Goal: Task Accomplishment & Management: Manage account settings

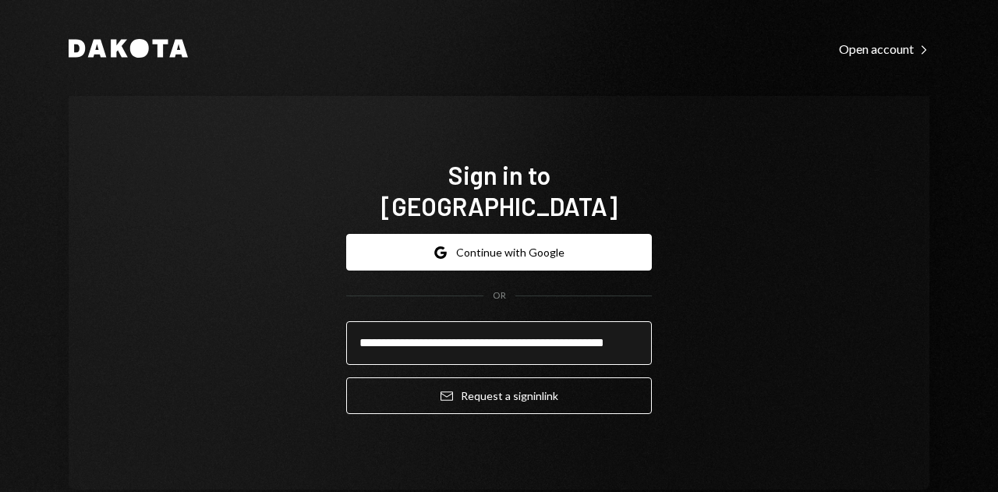
click at [500, 336] on input "**********" at bounding box center [499, 343] width 306 height 44
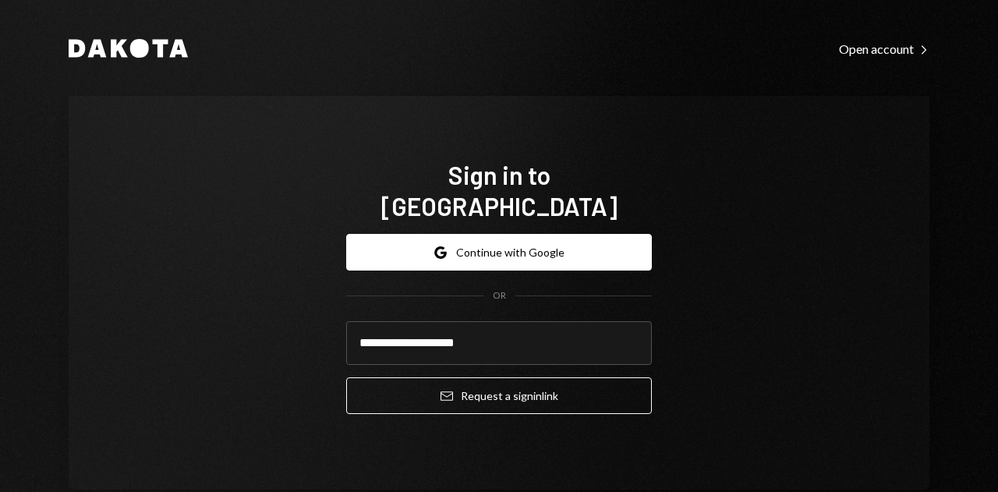
type input "**********"
click at [346, 377] on button "Email Request a sign in link" at bounding box center [499, 395] width 306 height 37
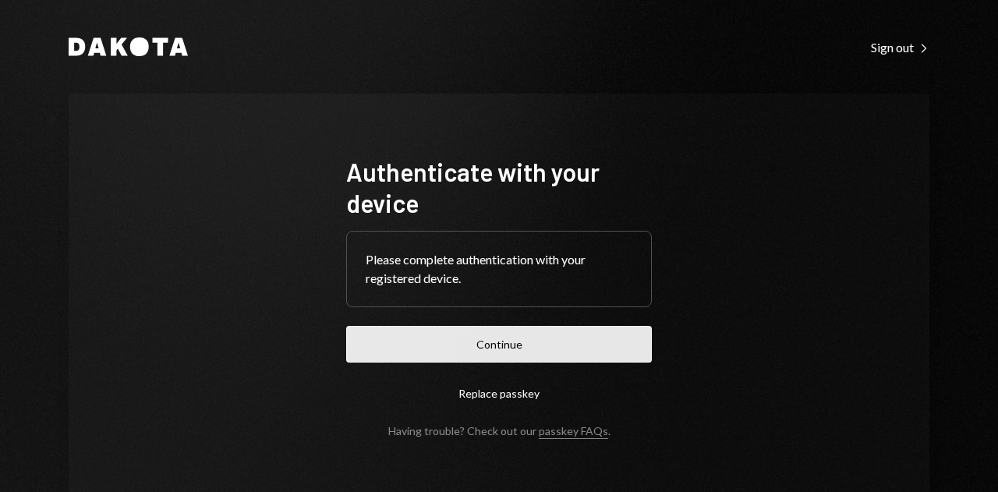
click at [465, 344] on button "Continue" at bounding box center [499, 344] width 306 height 37
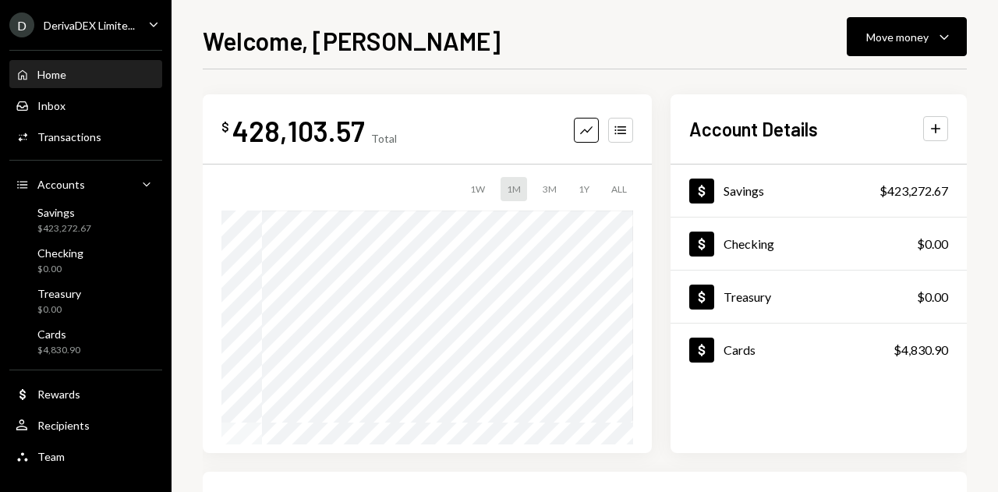
click at [48, 30] on div "DerivaDEX Limite..." at bounding box center [89, 25] width 91 height 13
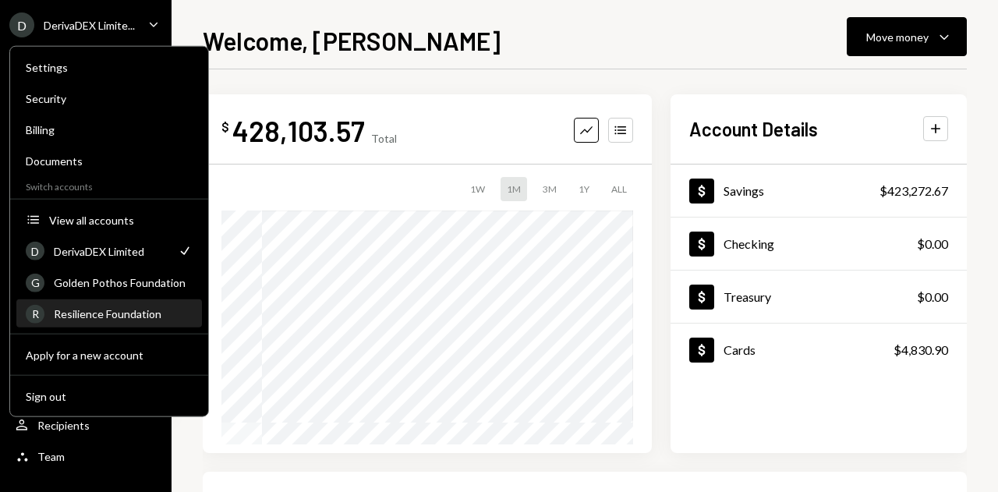
click at [114, 319] on div "Resilience Foundation" at bounding box center [123, 313] width 139 height 13
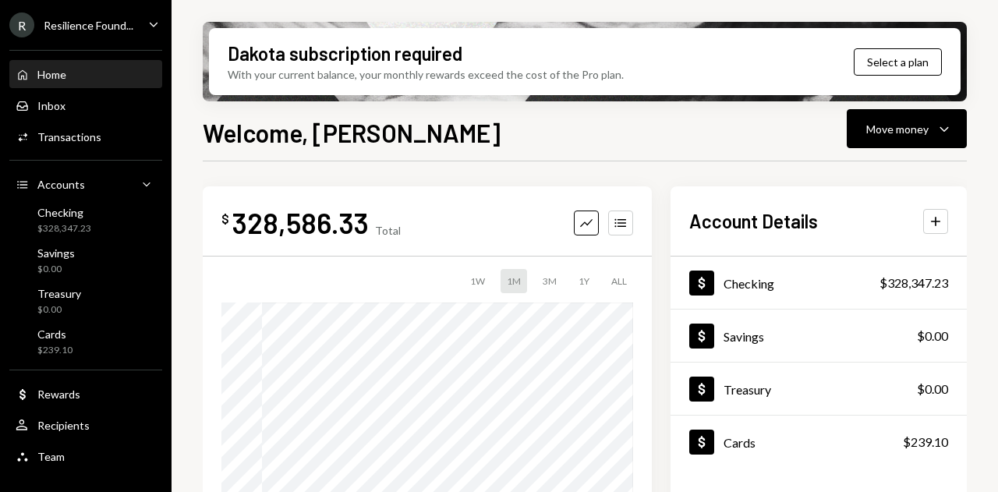
click at [144, 23] on div "R Resilience Found... Caret Down" at bounding box center [86, 24] width 172 height 25
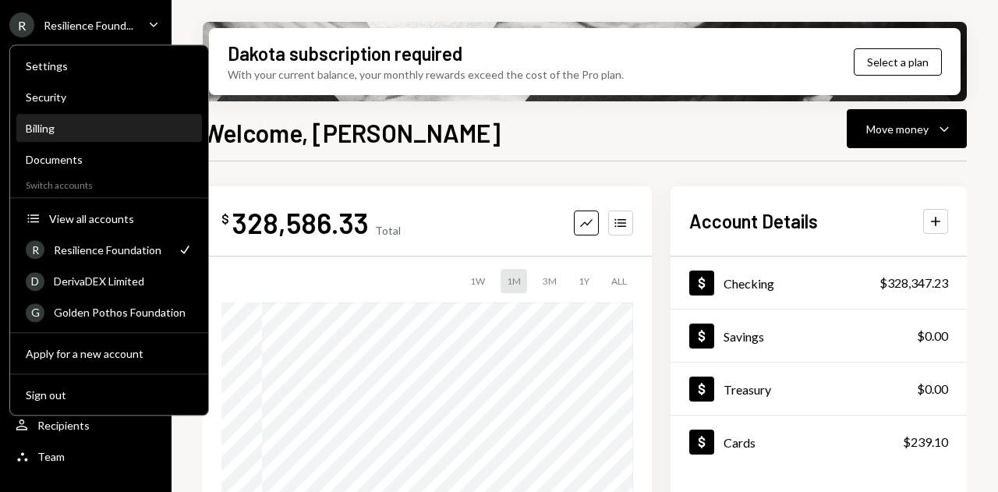
click at [64, 129] on div "Billing" at bounding box center [109, 128] width 167 height 13
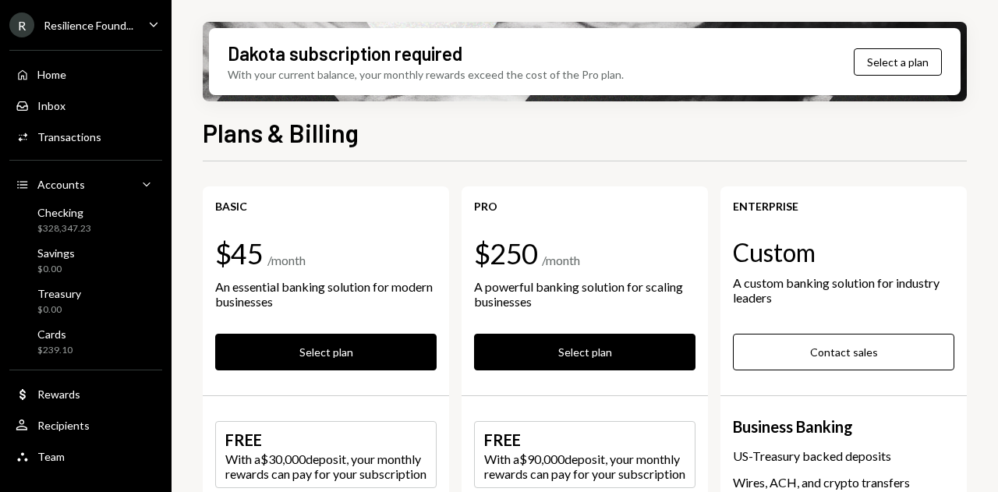
click at [142, 32] on div "R Resilience Found... Caret Down" at bounding box center [86, 24] width 172 height 25
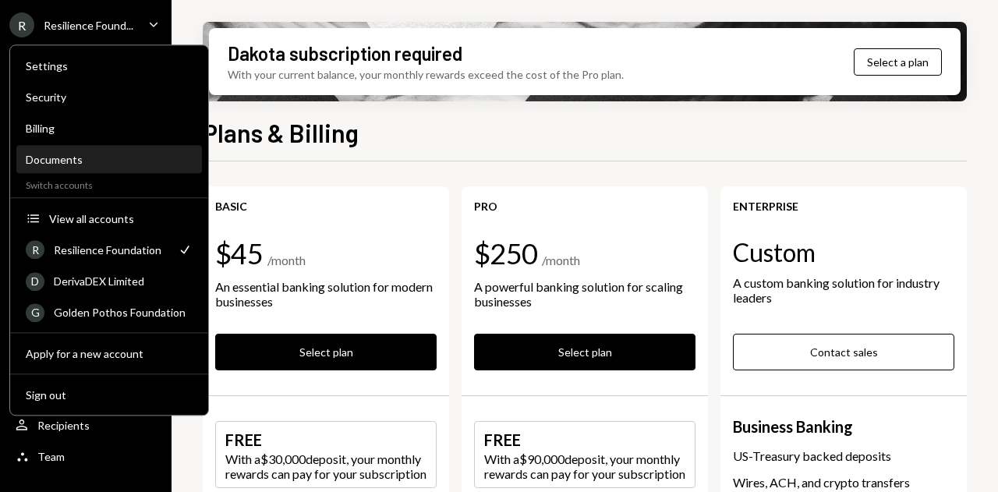
click at [50, 152] on div "Documents" at bounding box center [109, 160] width 167 height 27
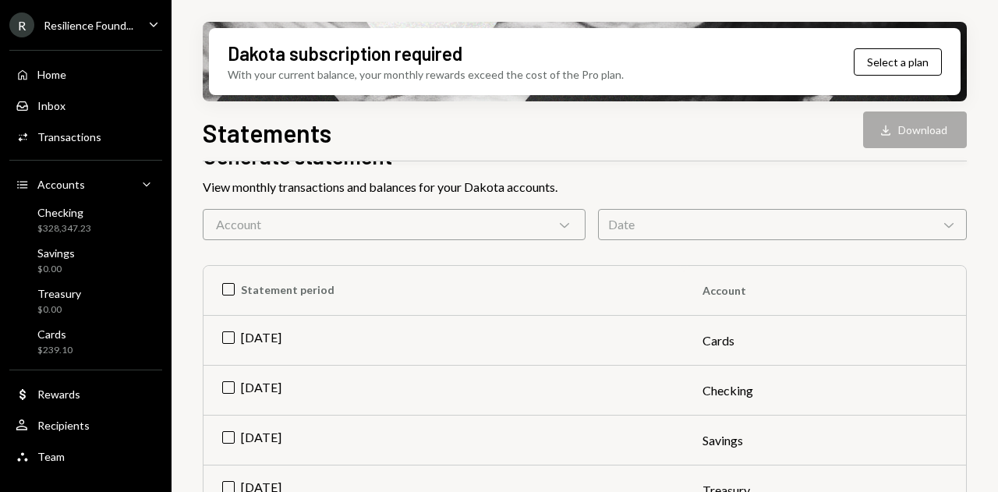
scroll to position [94, 0]
click at [226, 340] on td "Aug 2025" at bounding box center [443, 340] width 480 height 50
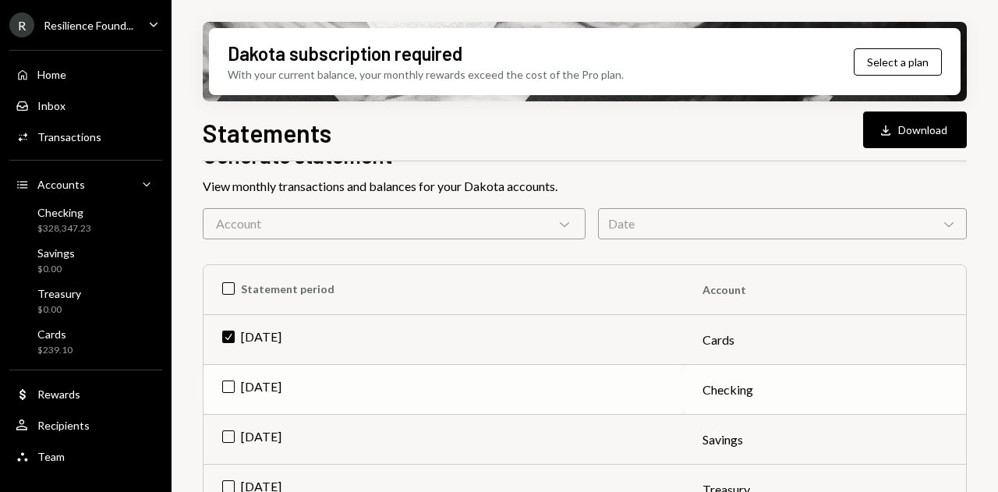
click at [219, 389] on td "[DATE]" at bounding box center [443, 390] width 480 height 50
click at [225, 336] on td "Check Aug 2025" at bounding box center [443, 340] width 480 height 50
click at [928, 121] on button "Download Download" at bounding box center [915, 129] width 104 height 37
click at [231, 383] on td "Check Aug 2025" at bounding box center [443, 390] width 480 height 50
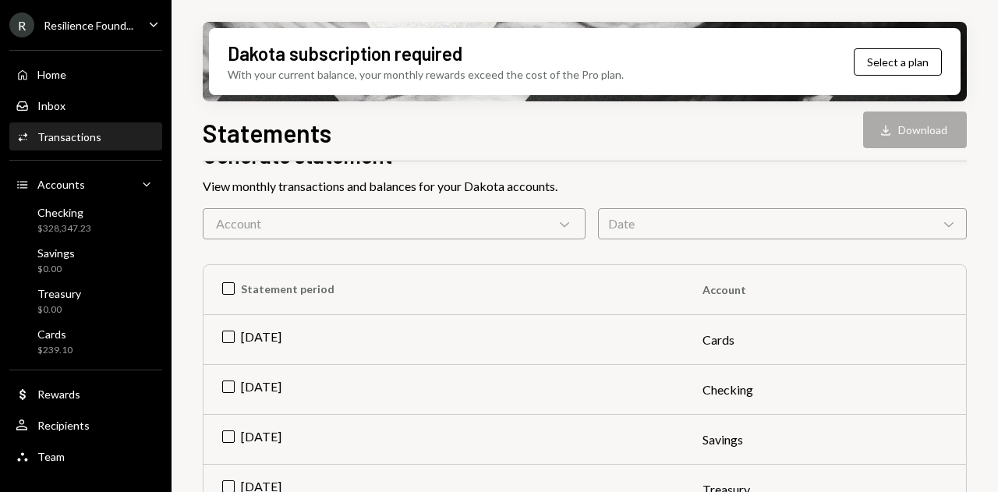
click at [80, 140] on div "Transactions" at bounding box center [69, 136] width 64 height 13
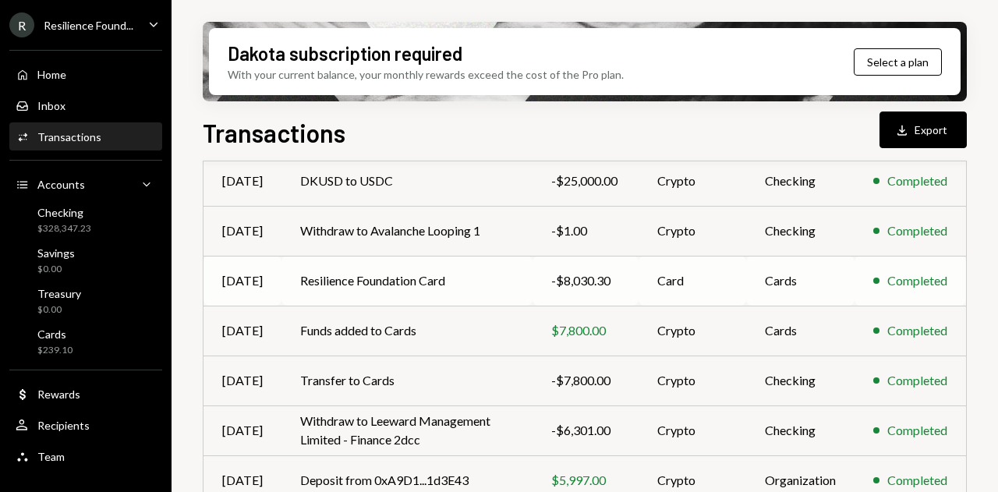
scroll to position [395, 0]
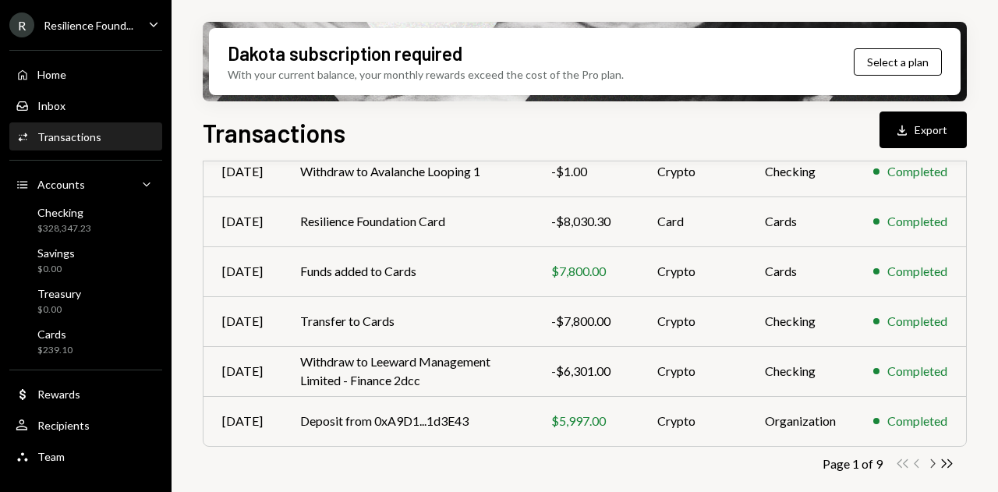
click at [931, 462] on icon "Chevron Right" at bounding box center [932, 463] width 15 height 15
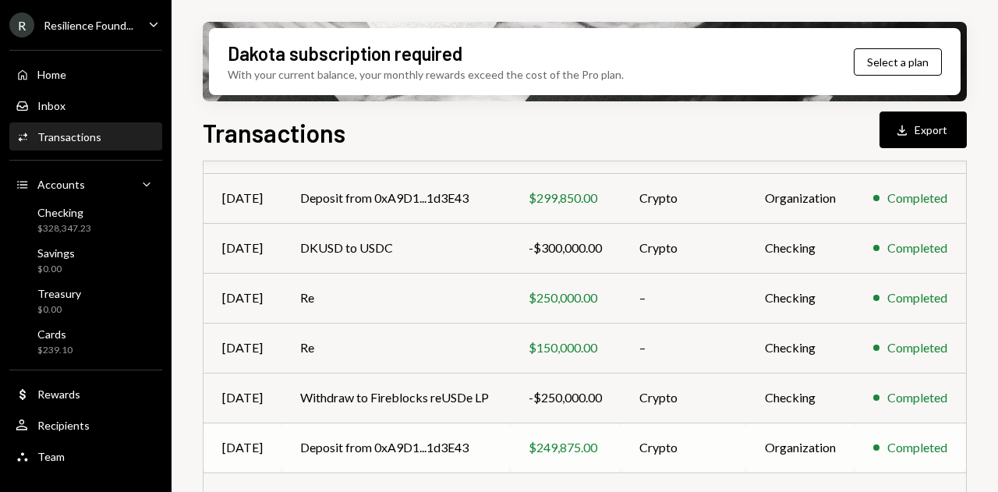
scroll to position [317, 0]
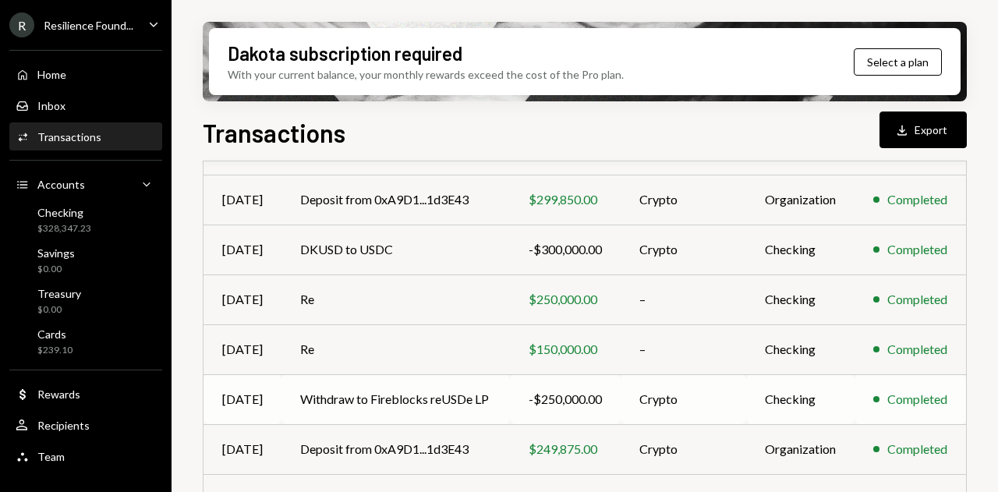
click at [465, 398] on td "Withdraw to Fireblocks reUSDe LP" at bounding box center [395, 399] width 228 height 50
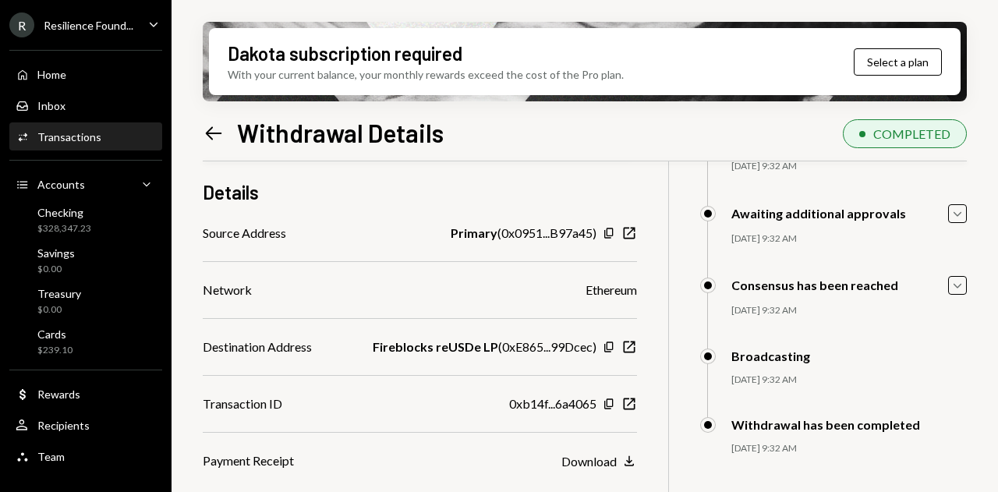
scroll to position [125, 0]
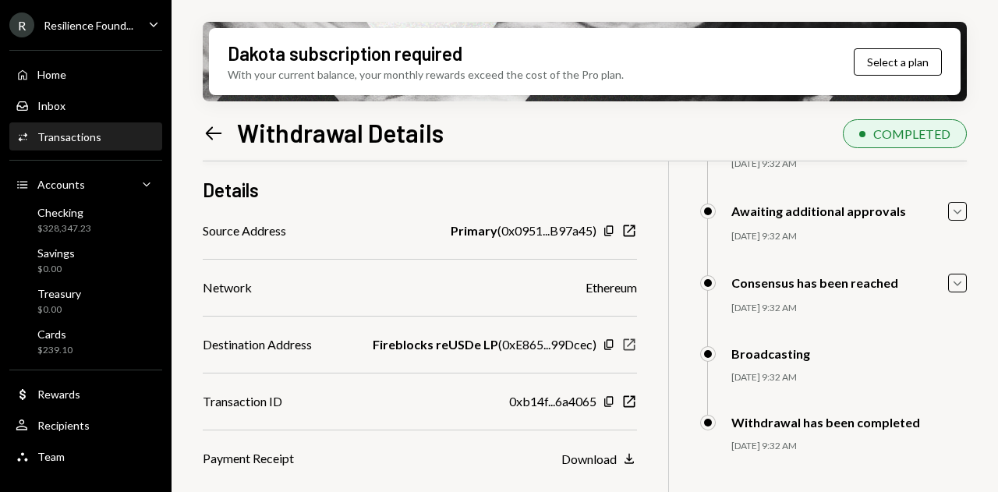
click at [632, 343] on icon "New Window" at bounding box center [629, 345] width 16 height 16
click at [211, 133] on icon at bounding box center [214, 132] width 16 height 13
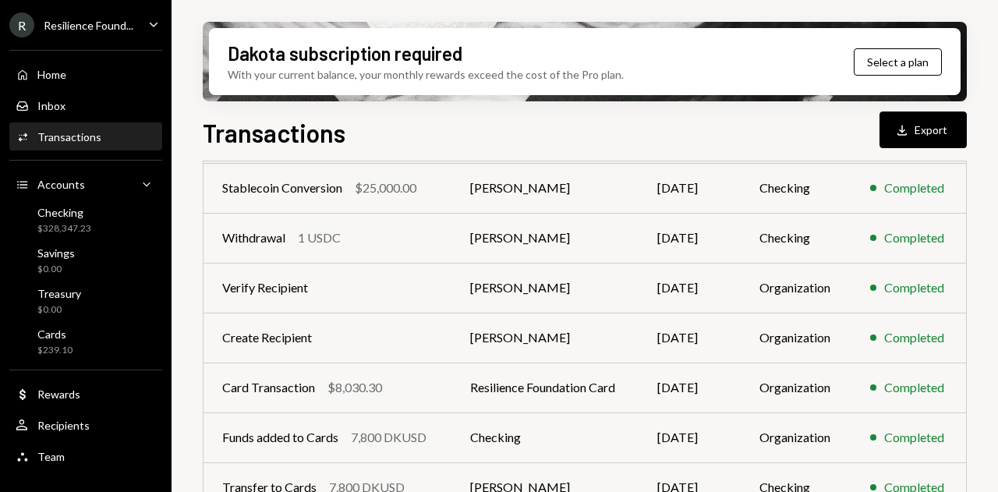
scroll to position [395, 0]
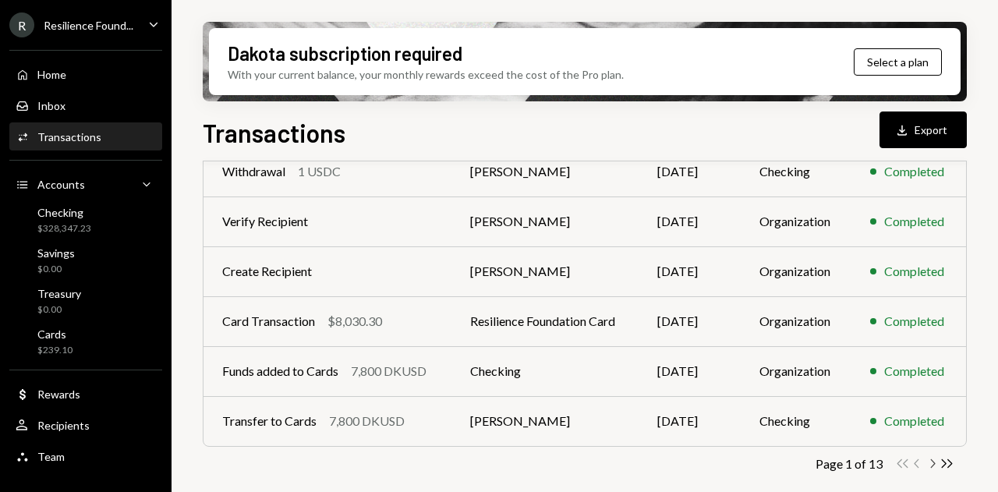
click at [933, 458] on icon "Chevron Right" at bounding box center [932, 463] width 15 height 15
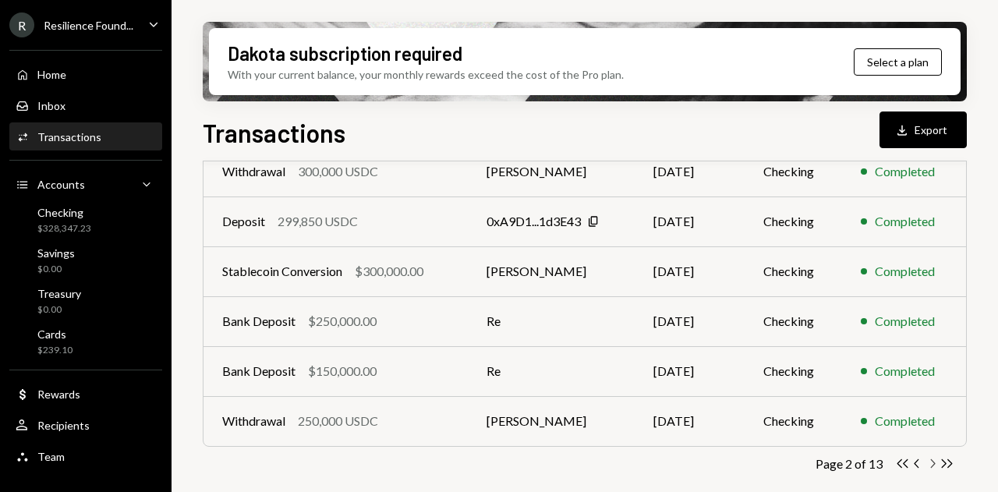
click at [933, 461] on icon "button" at bounding box center [933, 463] width 5 height 9
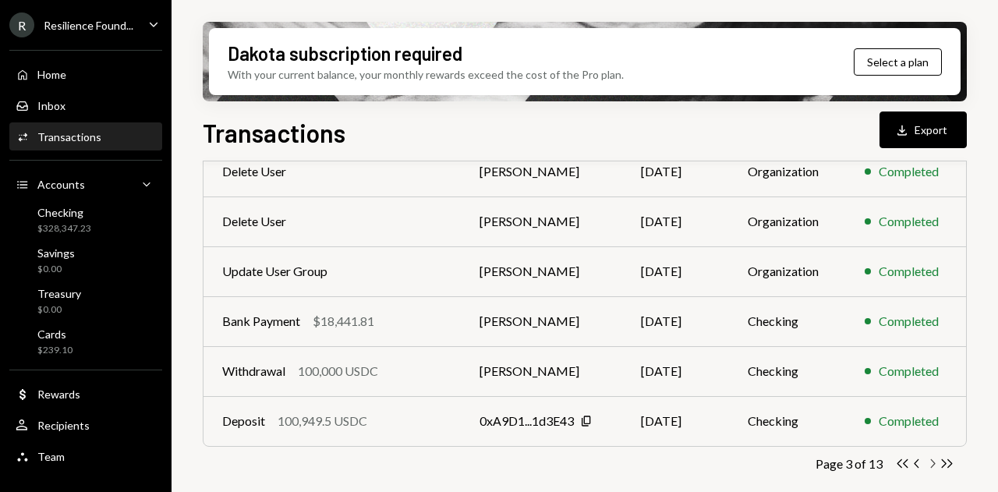
click at [929, 465] on icon "Chevron Right" at bounding box center [932, 463] width 15 height 15
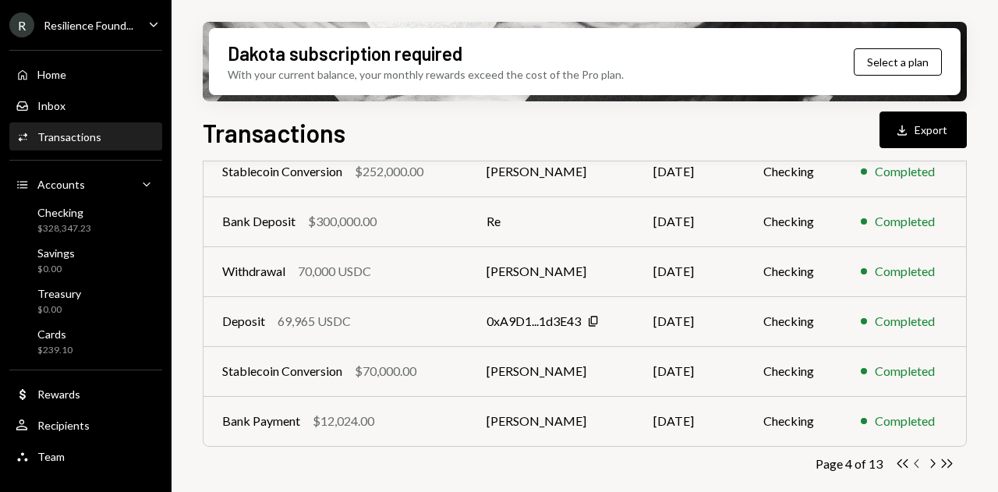
click at [916, 461] on icon "button" at bounding box center [916, 463] width 5 height 9
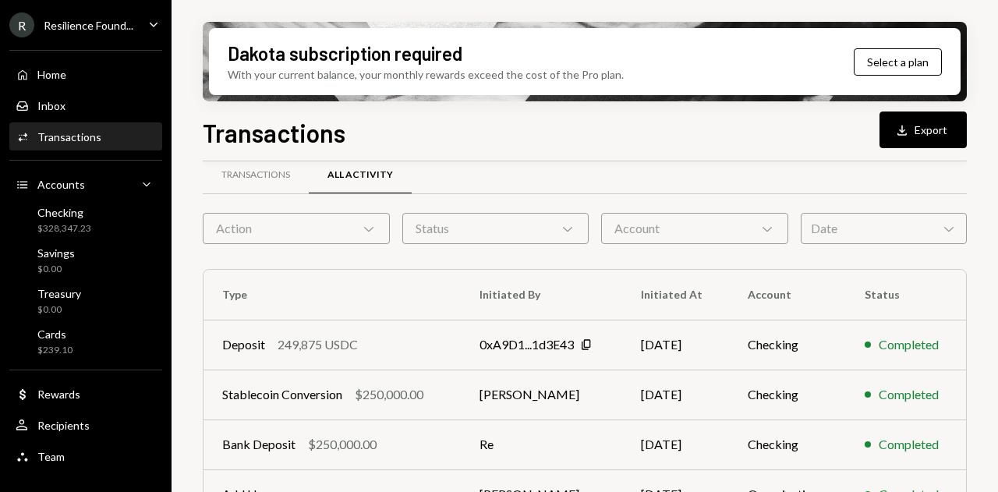
scroll to position [19, 0]
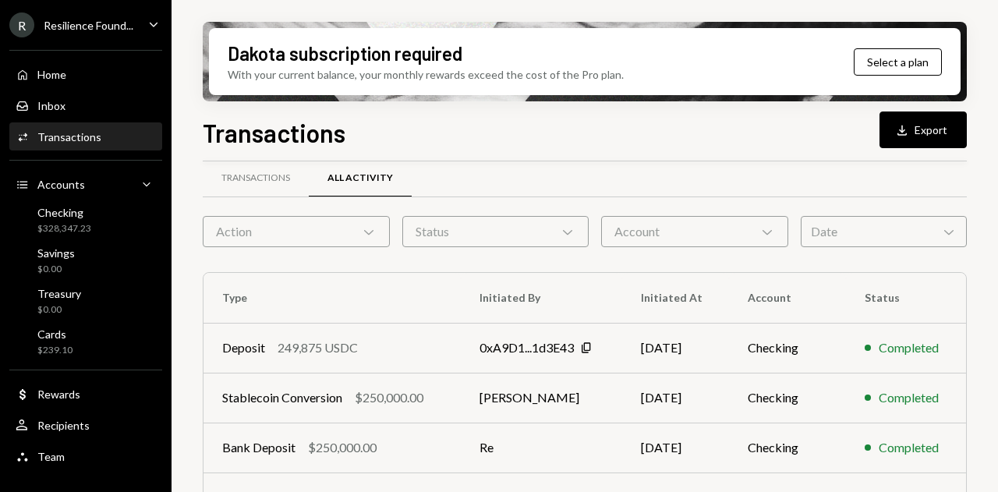
click at [469, 235] on div "Status Chevron Down" at bounding box center [495, 231] width 187 height 31
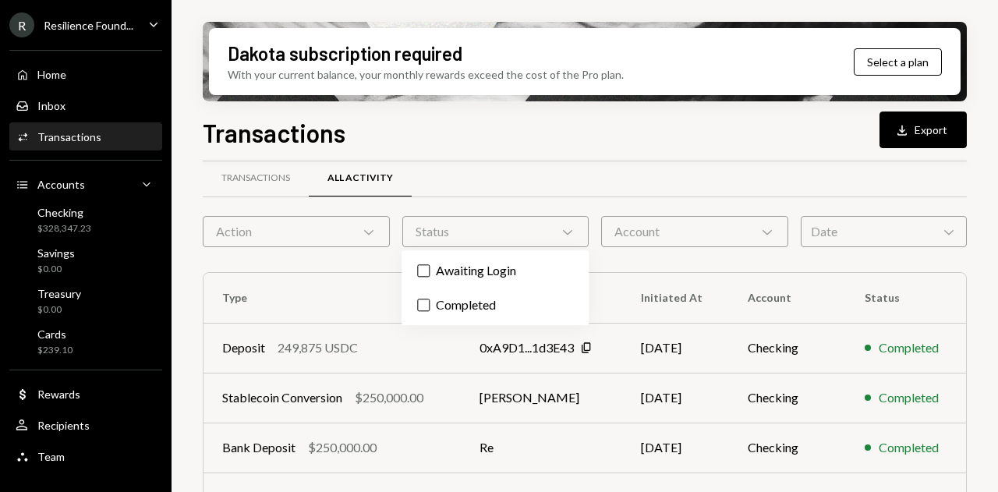
click at [472, 235] on div "Status Chevron Down" at bounding box center [495, 231] width 187 height 31
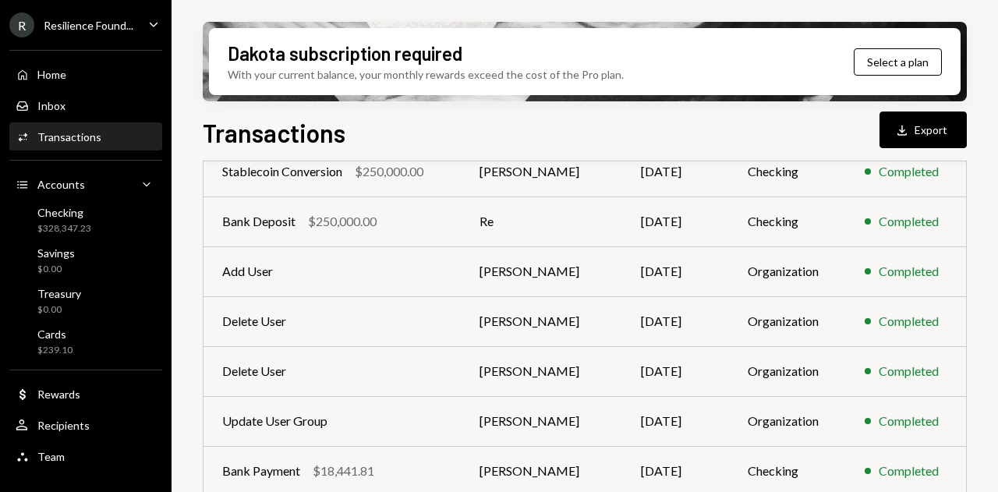
scroll to position [395, 0]
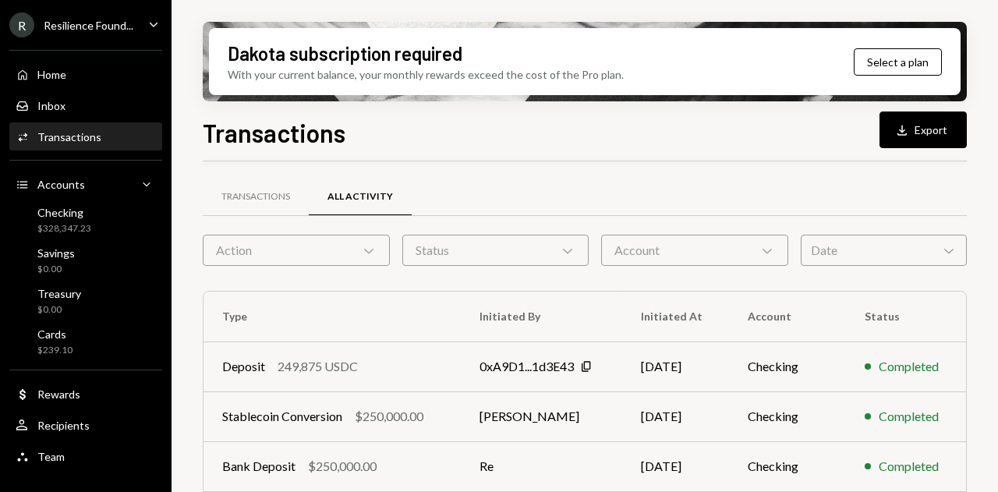
scroll to position [395, 0]
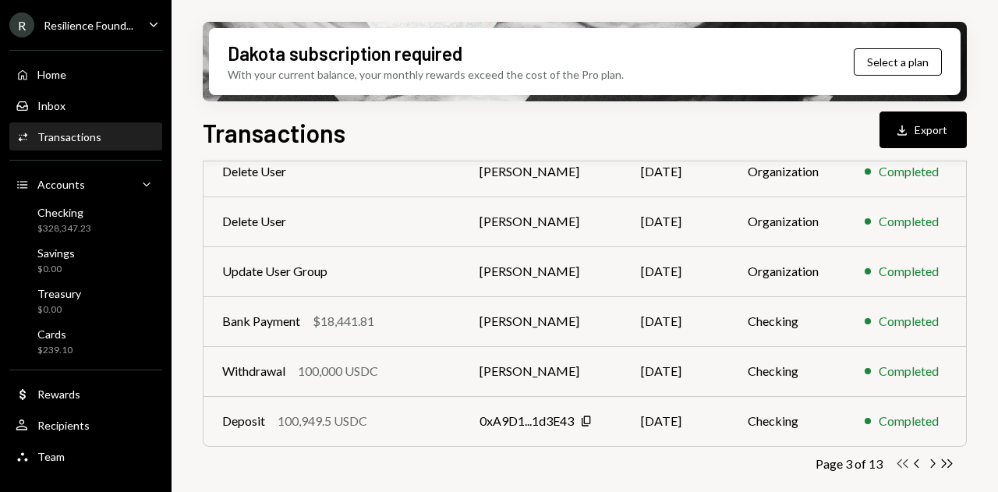
click at [905, 464] on icon "button" at bounding box center [902, 463] width 11 height 9
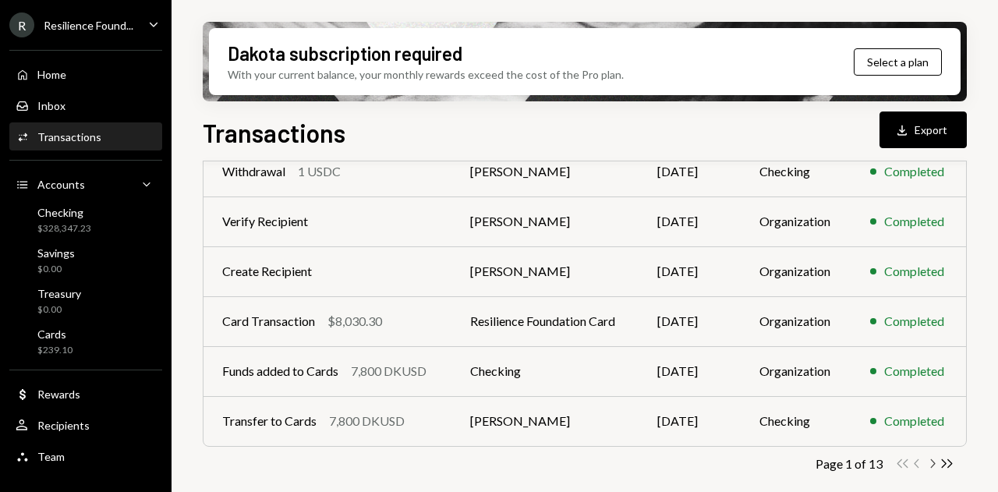
click at [931, 466] on icon "button" at bounding box center [933, 463] width 5 height 9
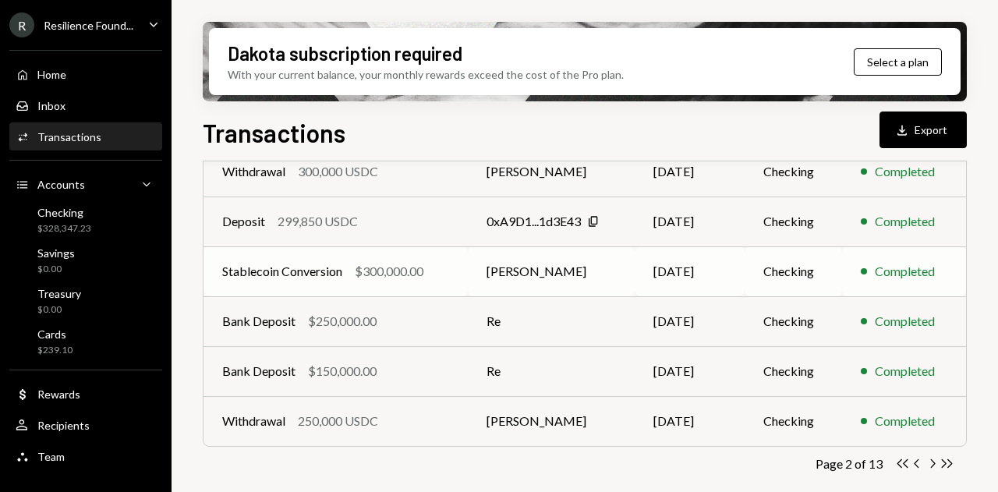
scroll to position [0, 0]
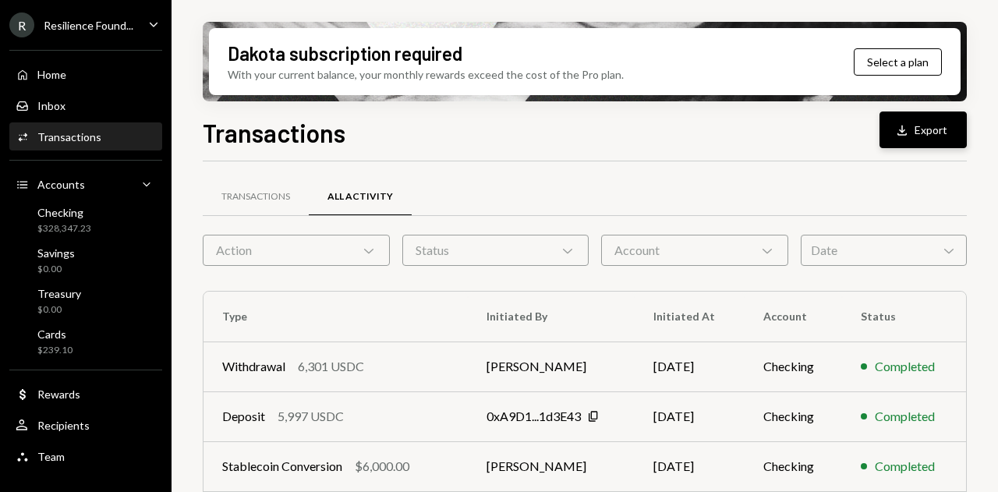
click at [915, 126] on button "Download Export" at bounding box center [922, 129] width 87 height 37
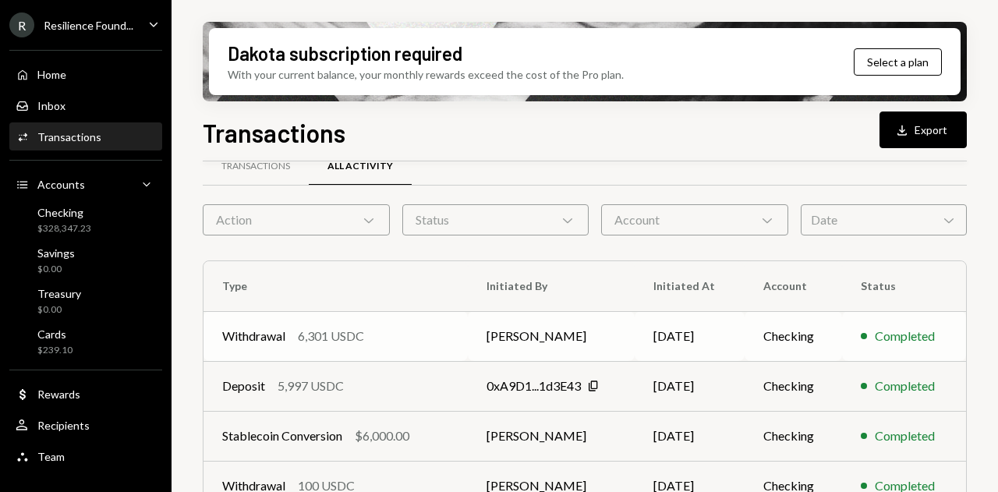
scroll to position [31, 0]
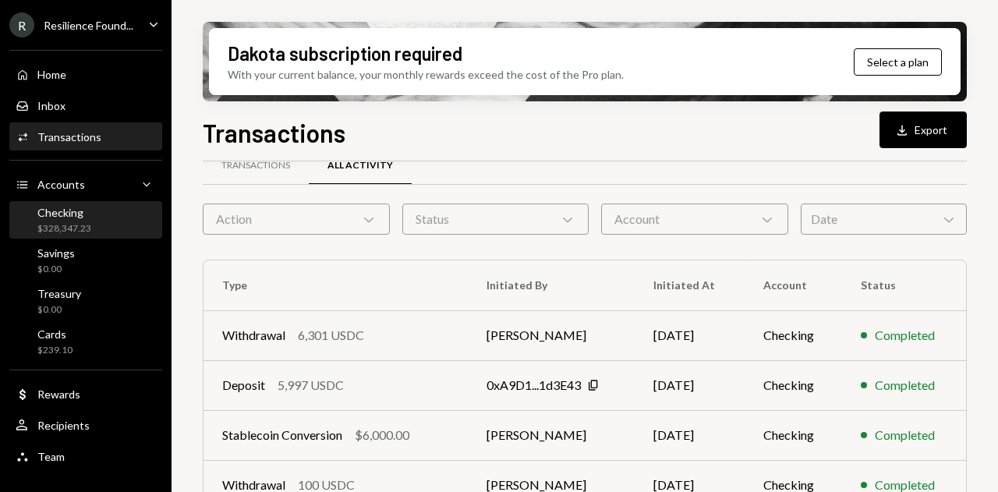
click at [76, 226] on div "$328,347.23" at bounding box center [64, 228] width 54 height 13
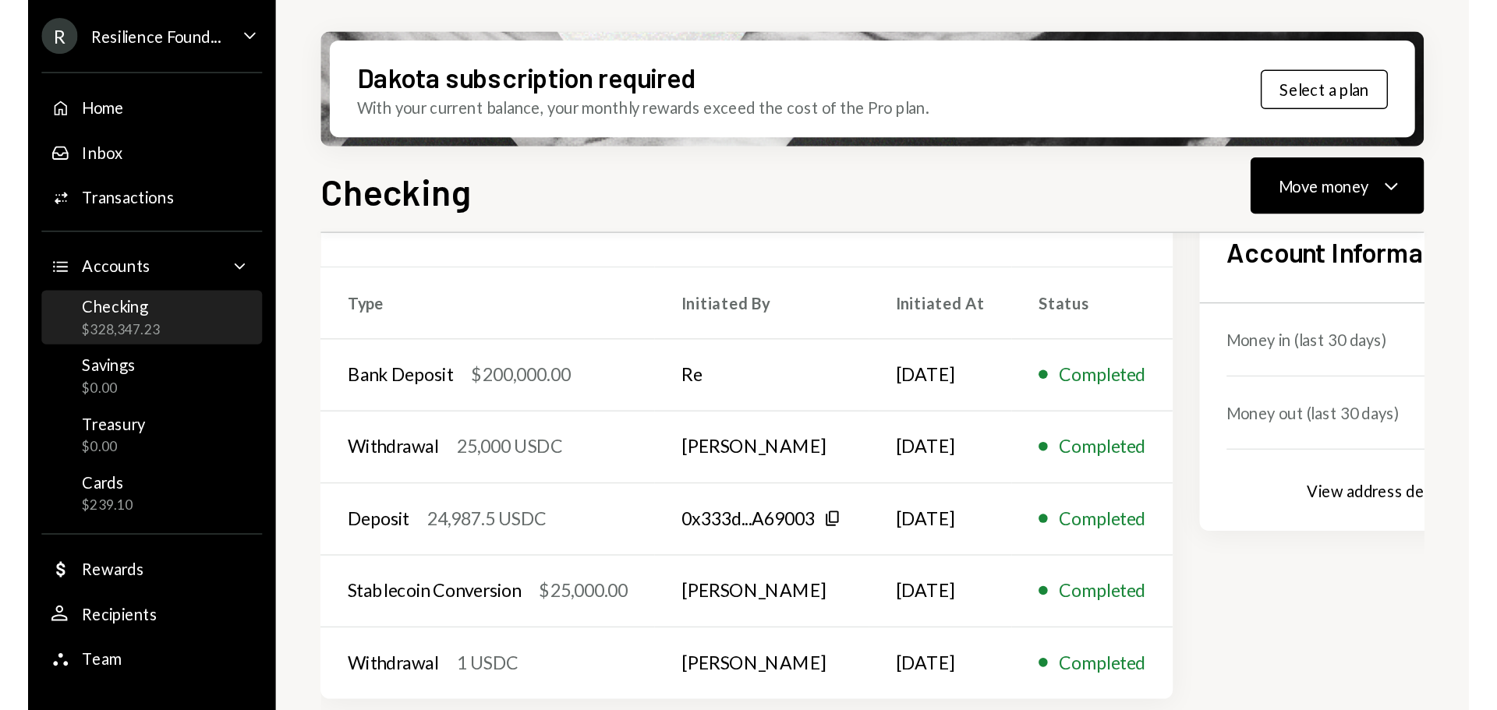
scroll to position [469, 0]
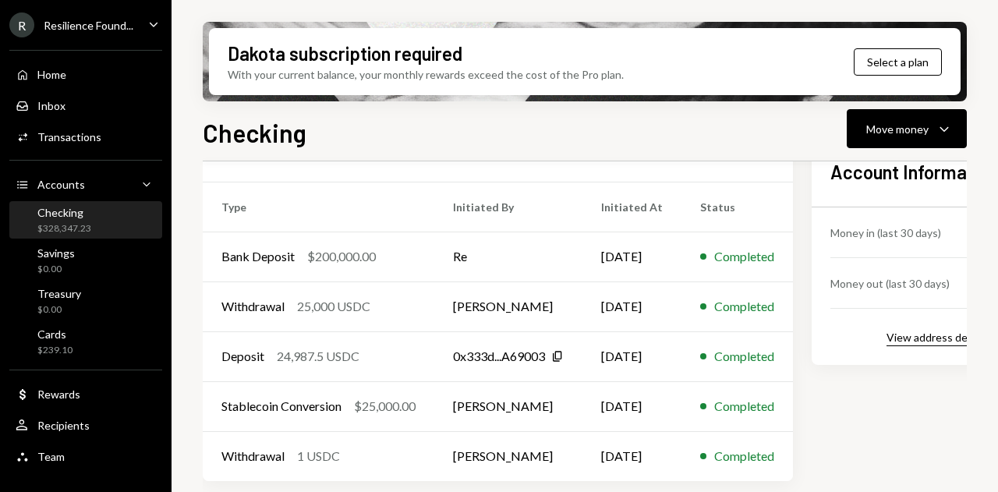
click at [934, 331] on div "View address details" at bounding box center [936, 337] width 101 height 13
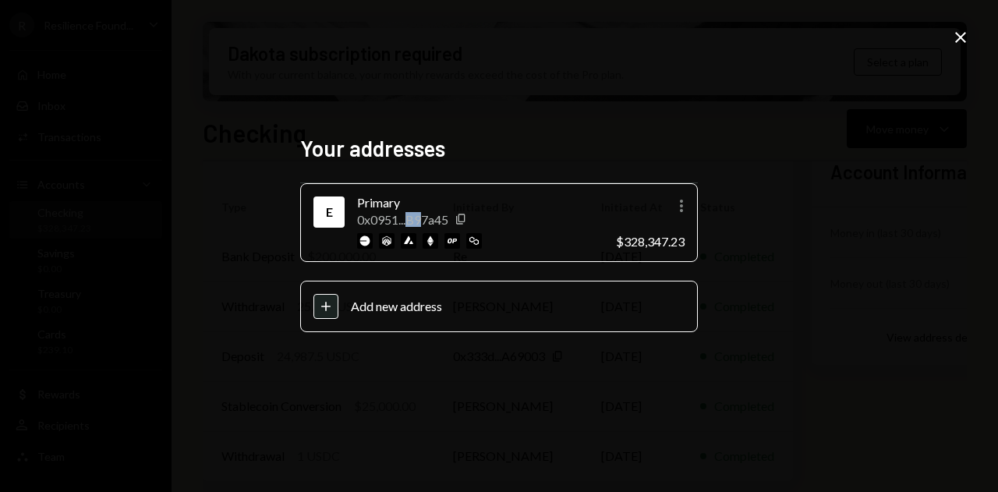
drag, startPoint x: 409, startPoint y: 218, endPoint x: 426, endPoint y: 221, distance: 17.3
click at [426, 221] on div "0x0951...B97a45" at bounding box center [402, 219] width 91 height 15
click at [971, 36] on div "Your addresses E Primary 0x0951...B97a45 Copy More $328,347.23 Plus Add new add…" at bounding box center [499, 246] width 998 height 492
click at [964, 38] on icon "Close" at bounding box center [960, 37] width 19 height 19
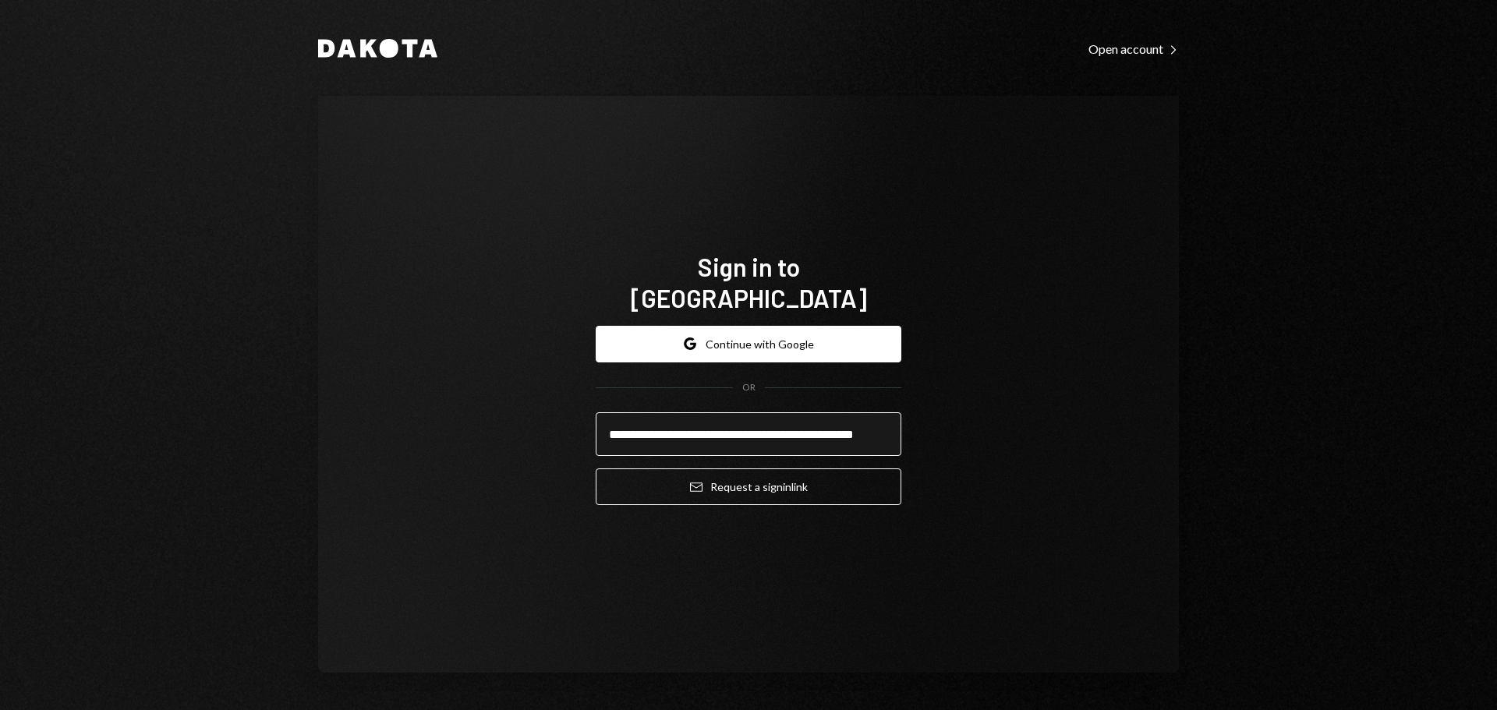
click at [741, 430] on input "**********" at bounding box center [749, 434] width 306 height 44
type input "**********"
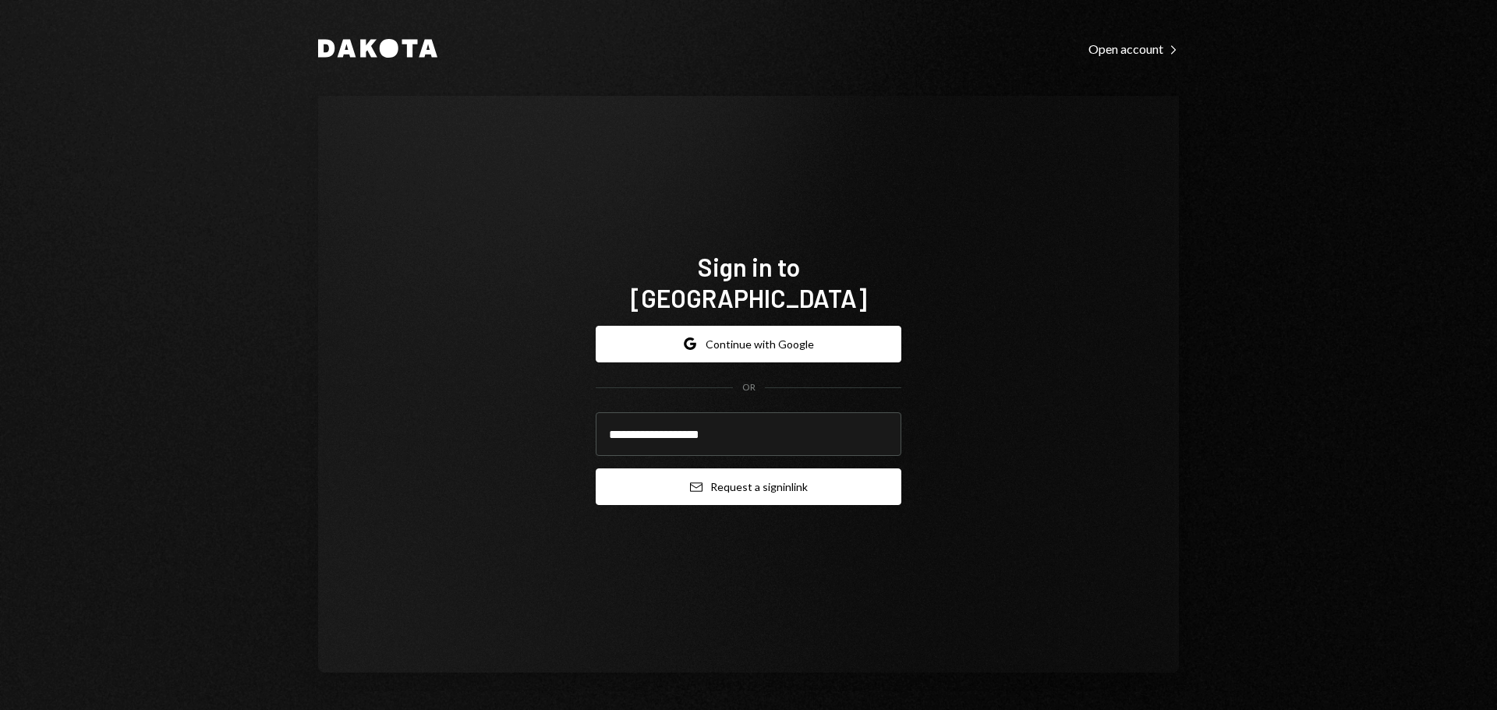
click at [837, 477] on button "Email Request a sign in link" at bounding box center [749, 487] width 306 height 37
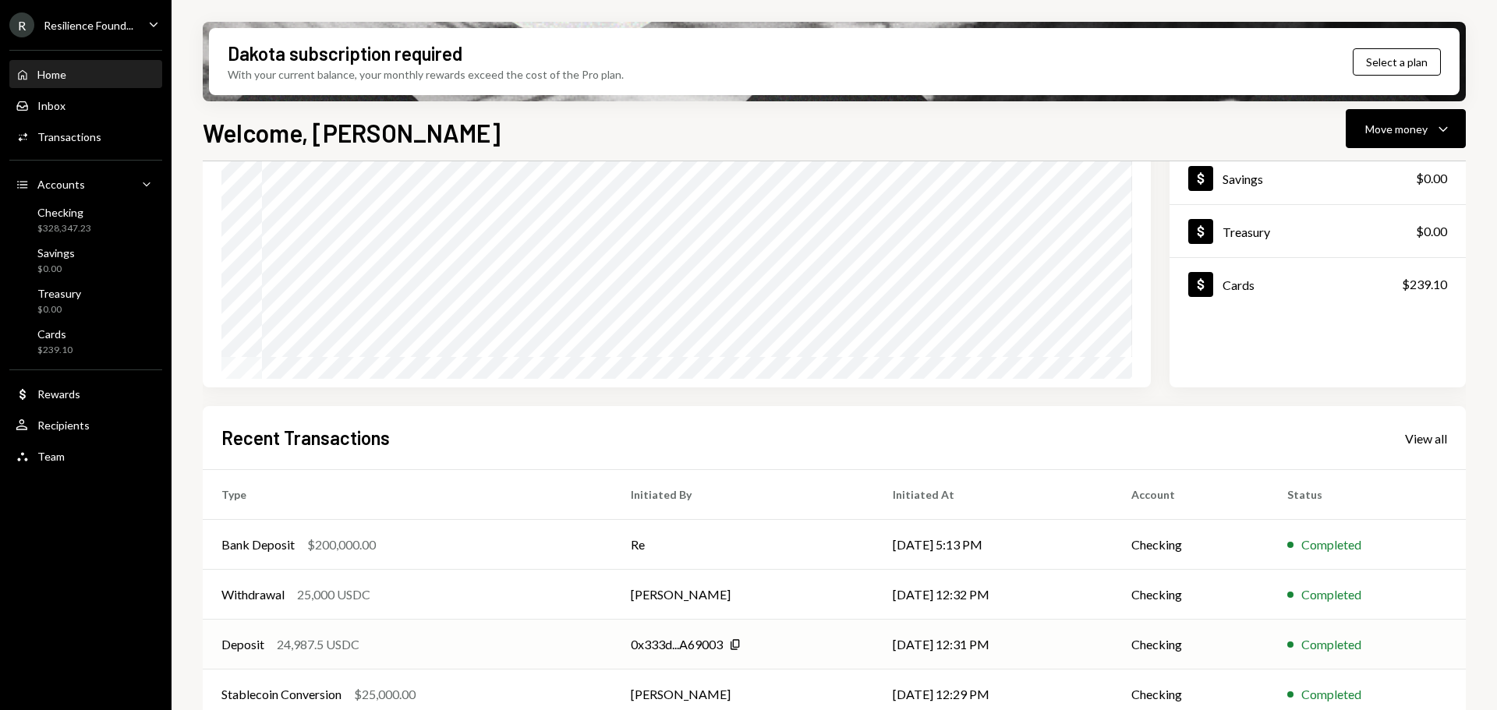
scroll to position [230, 0]
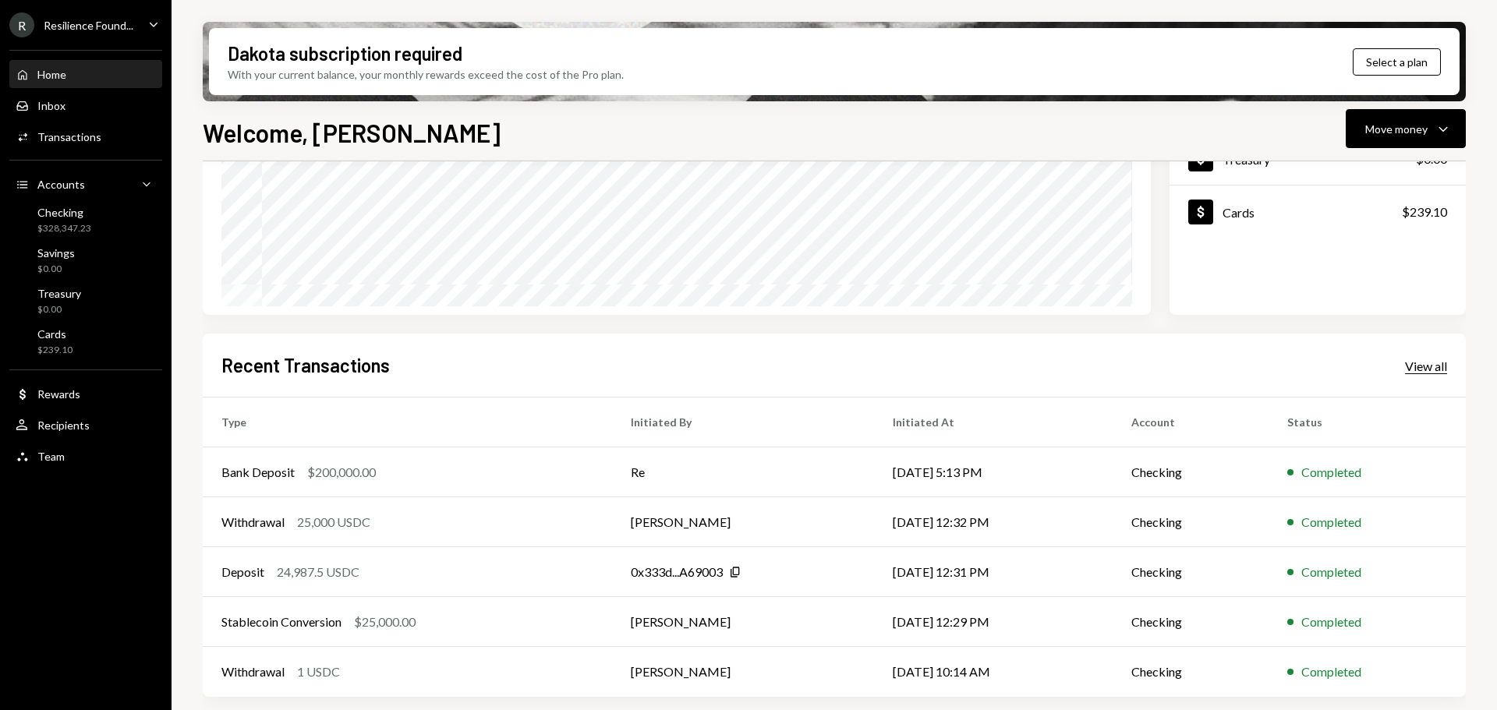
click at [997, 369] on div "View all" at bounding box center [1426, 367] width 42 height 16
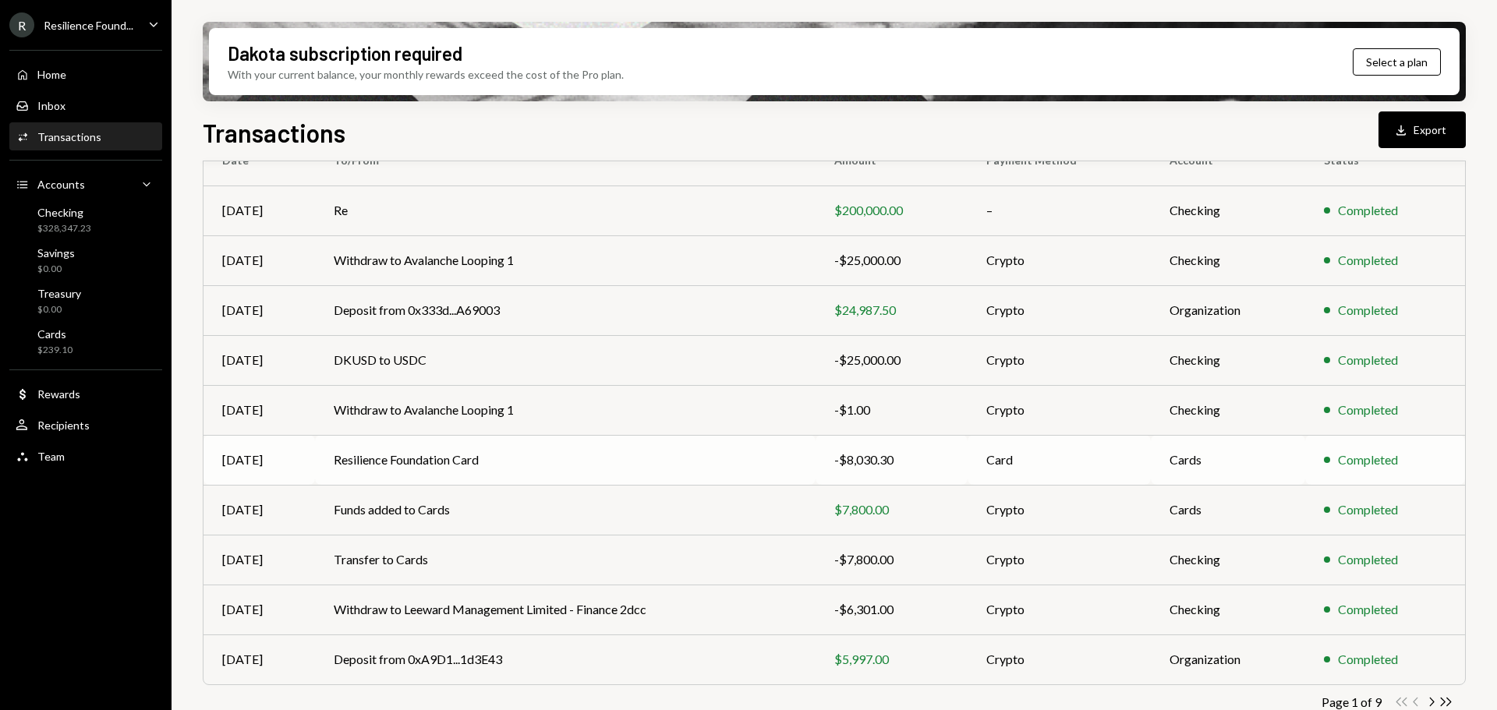
scroll to position [178, 0]
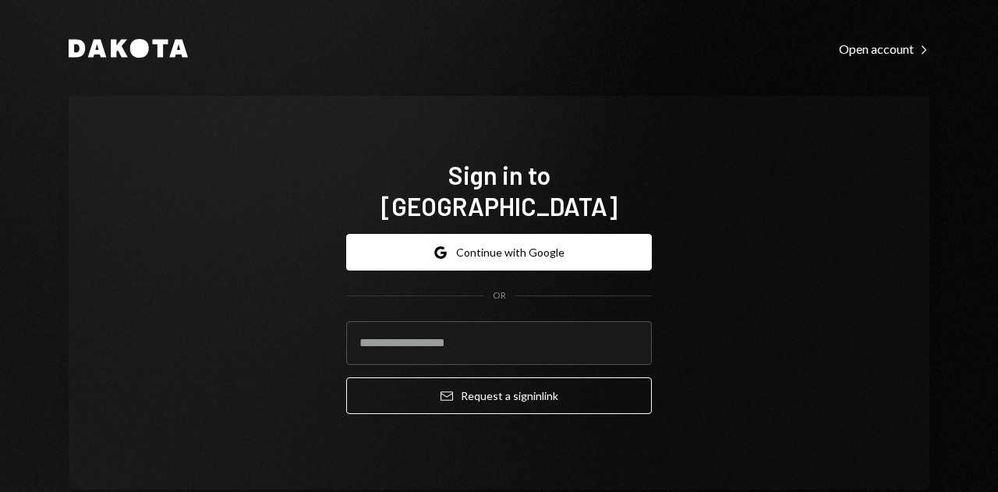
type input "**********"
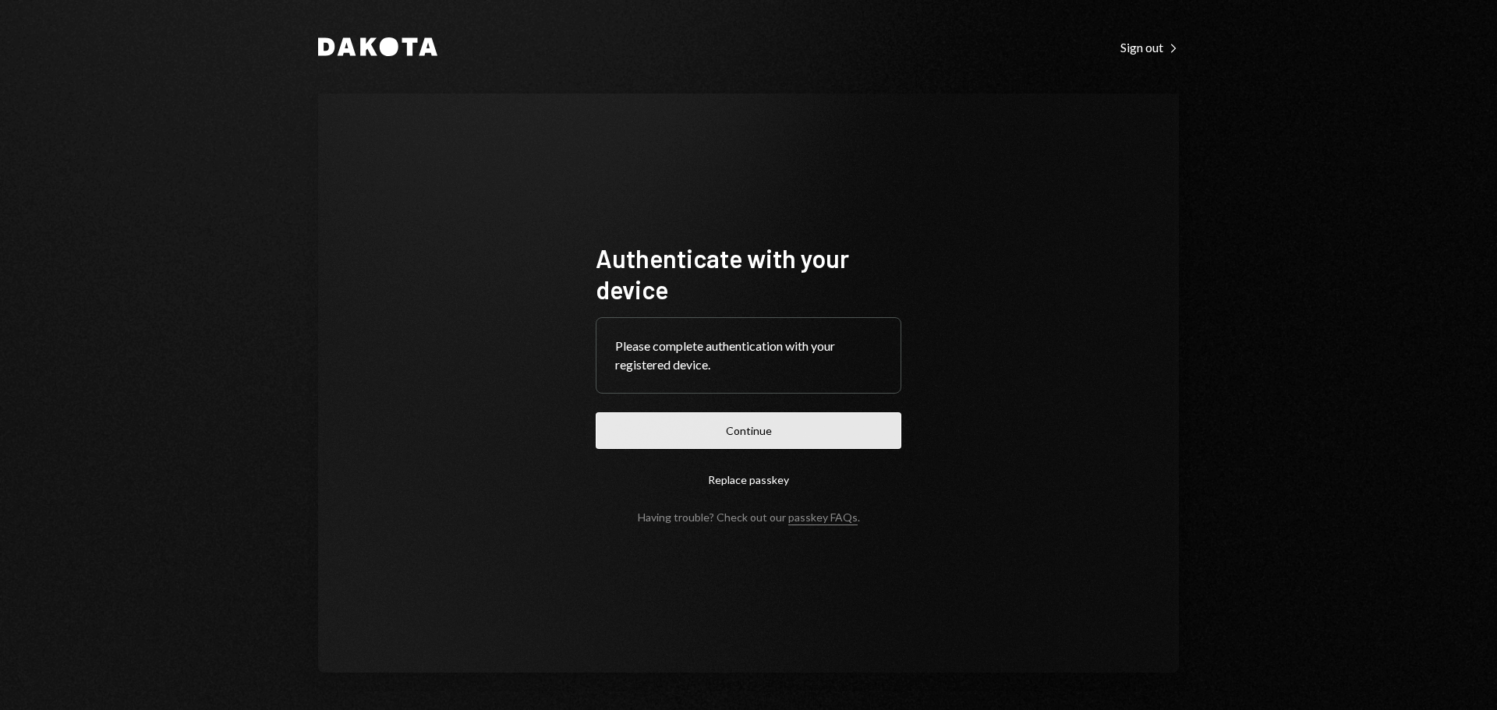
click at [755, 448] on button "Continue" at bounding box center [749, 430] width 306 height 37
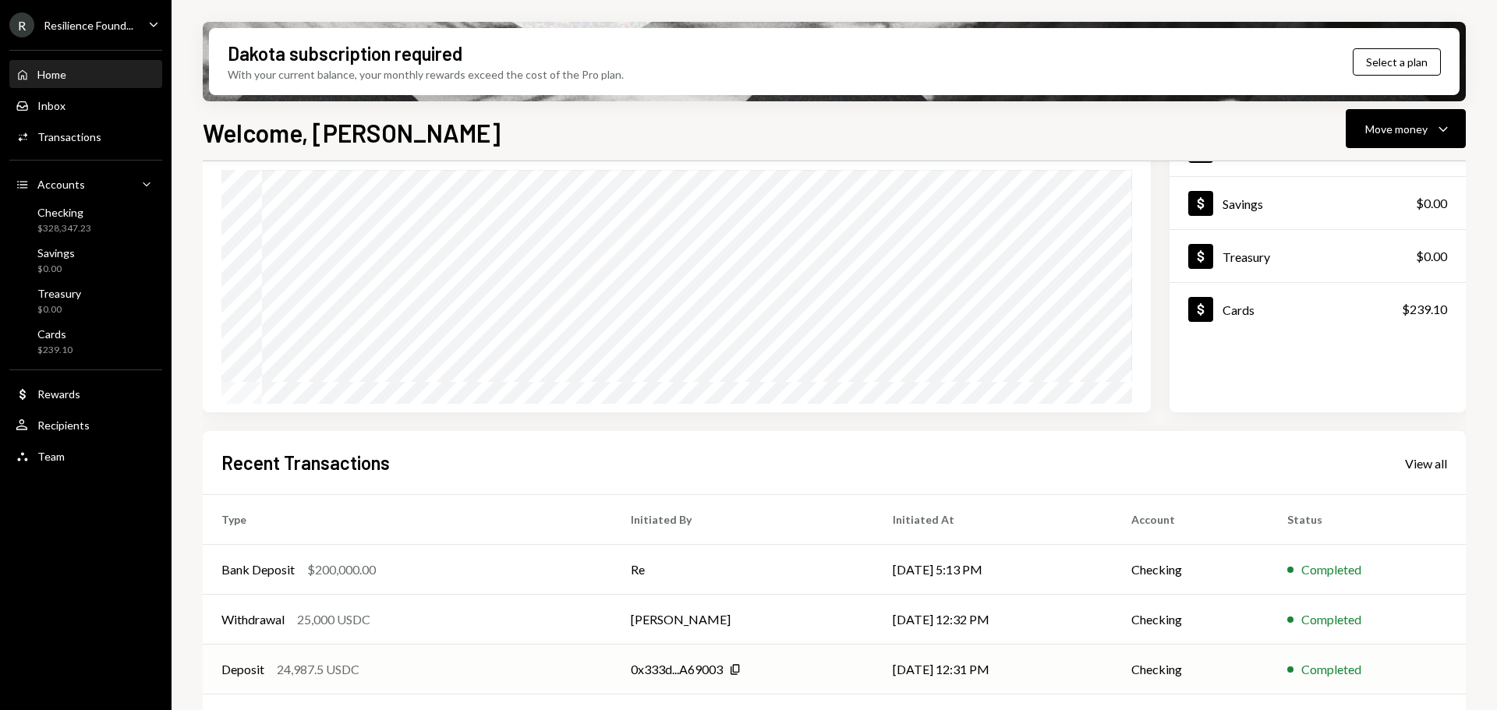
scroll to position [230, 0]
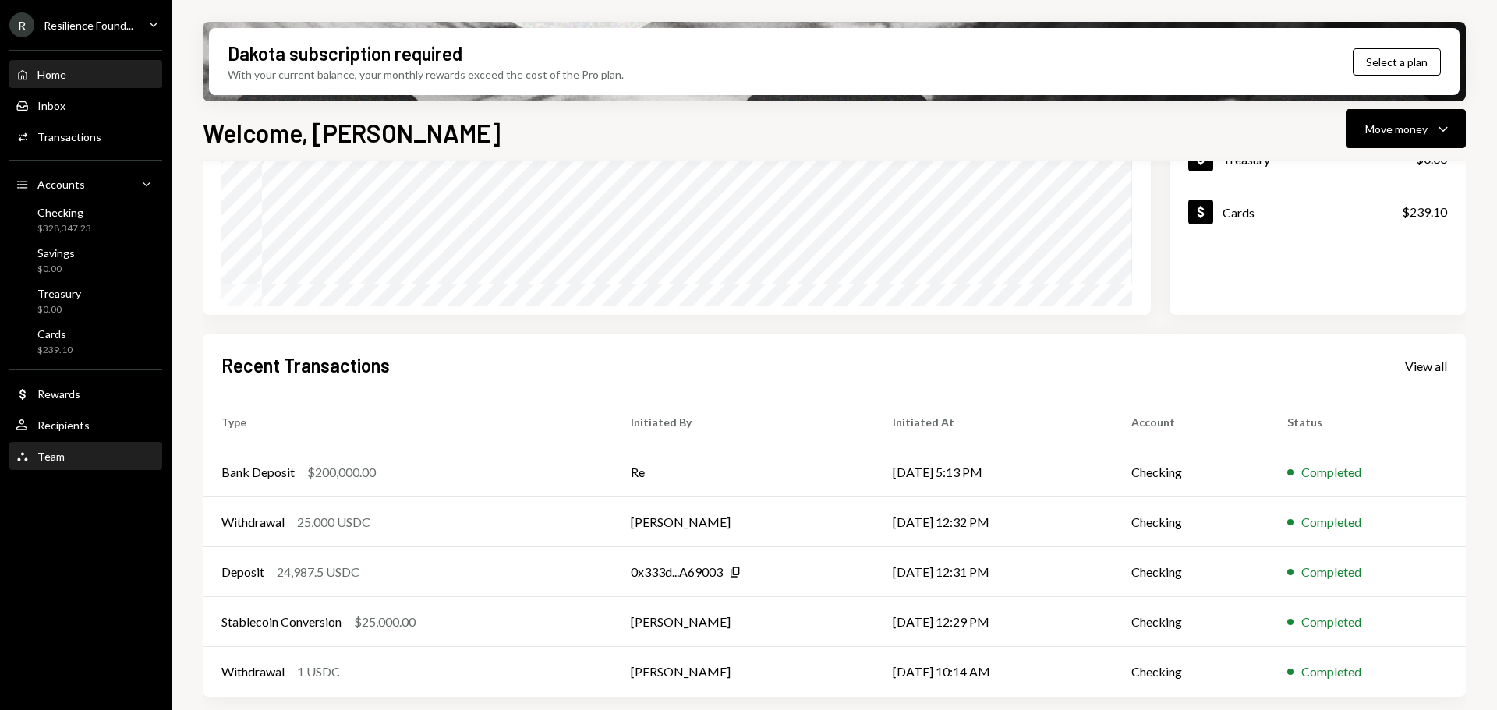
click at [55, 454] on div "Team" at bounding box center [50, 456] width 27 height 13
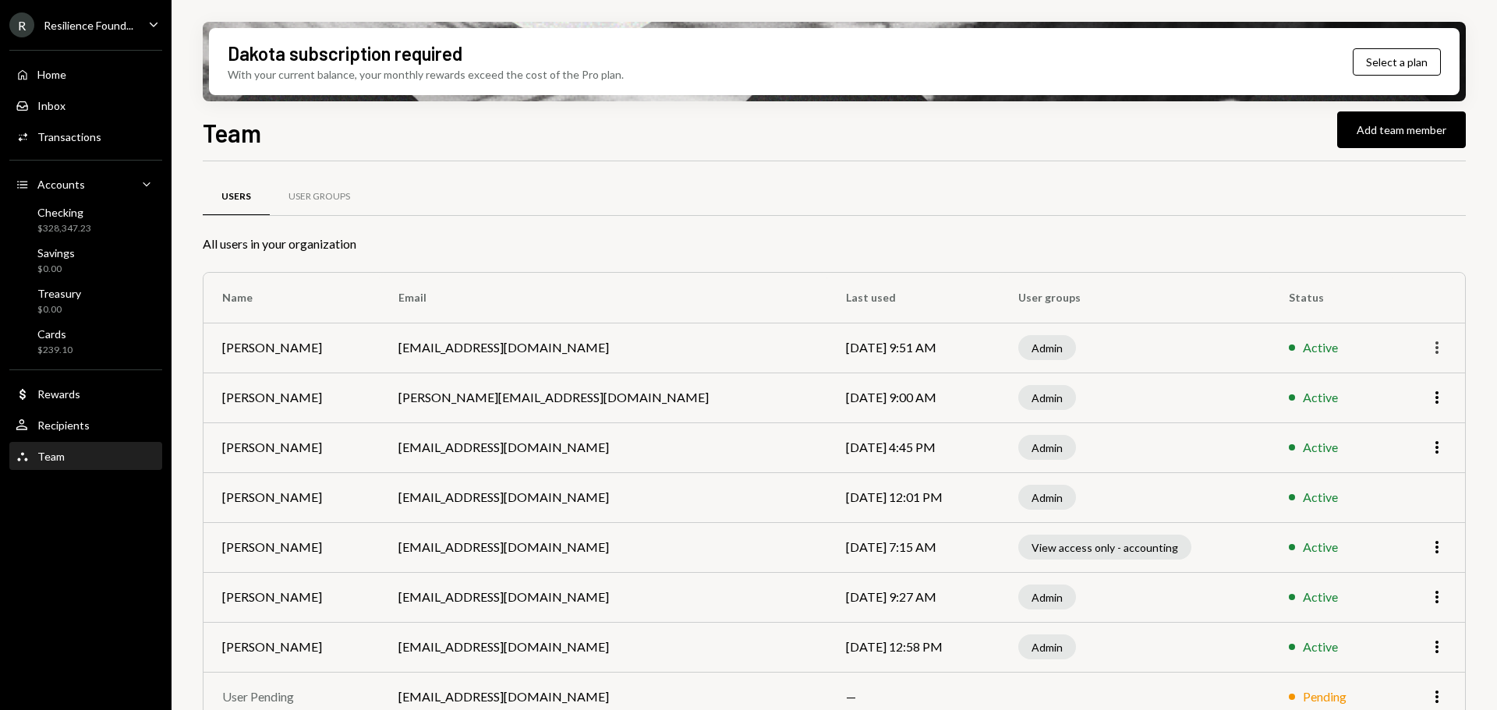
click at [1435, 349] on icon "More" at bounding box center [1437, 347] width 19 height 19
click at [1420, 404] on div "Remove" at bounding box center [1401, 408] width 78 height 27
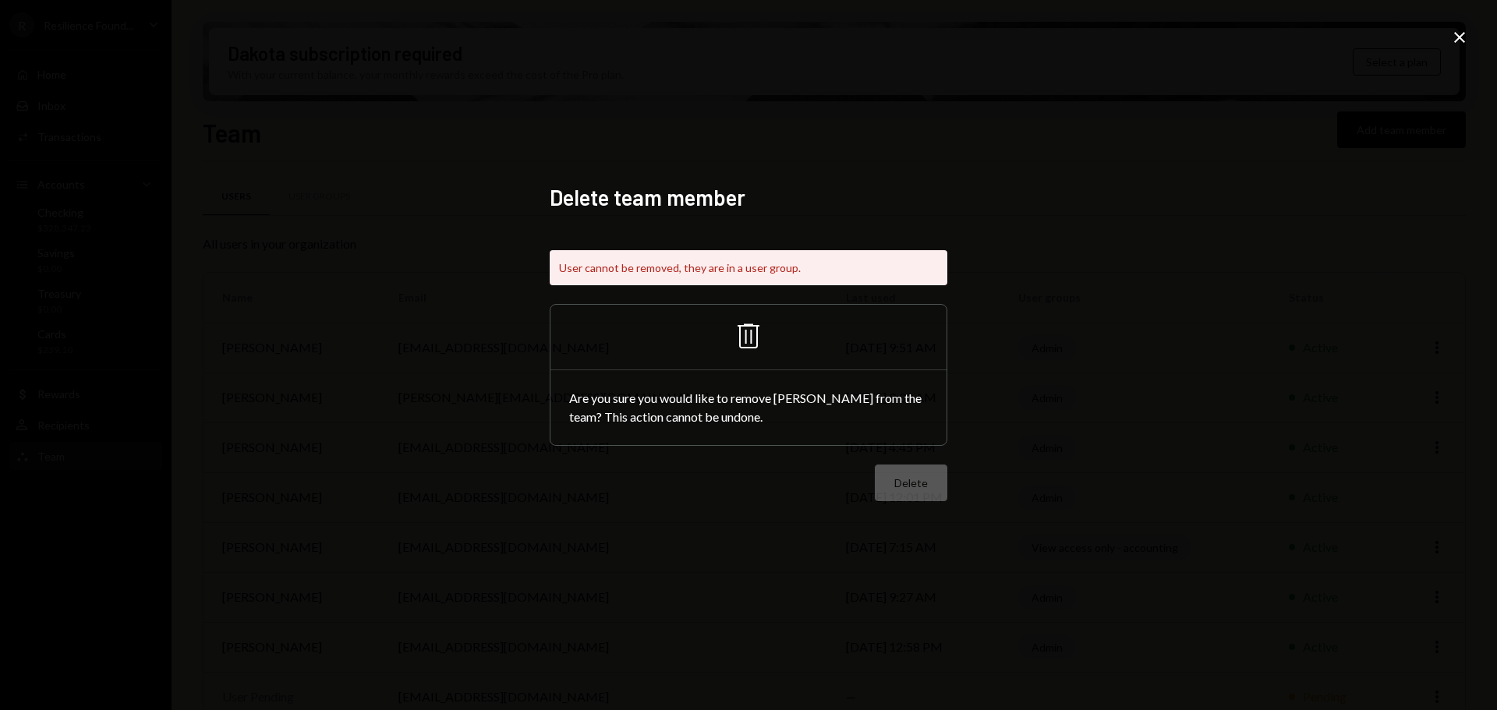
click at [1461, 37] on icon "Close" at bounding box center [1459, 37] width 19 height 19
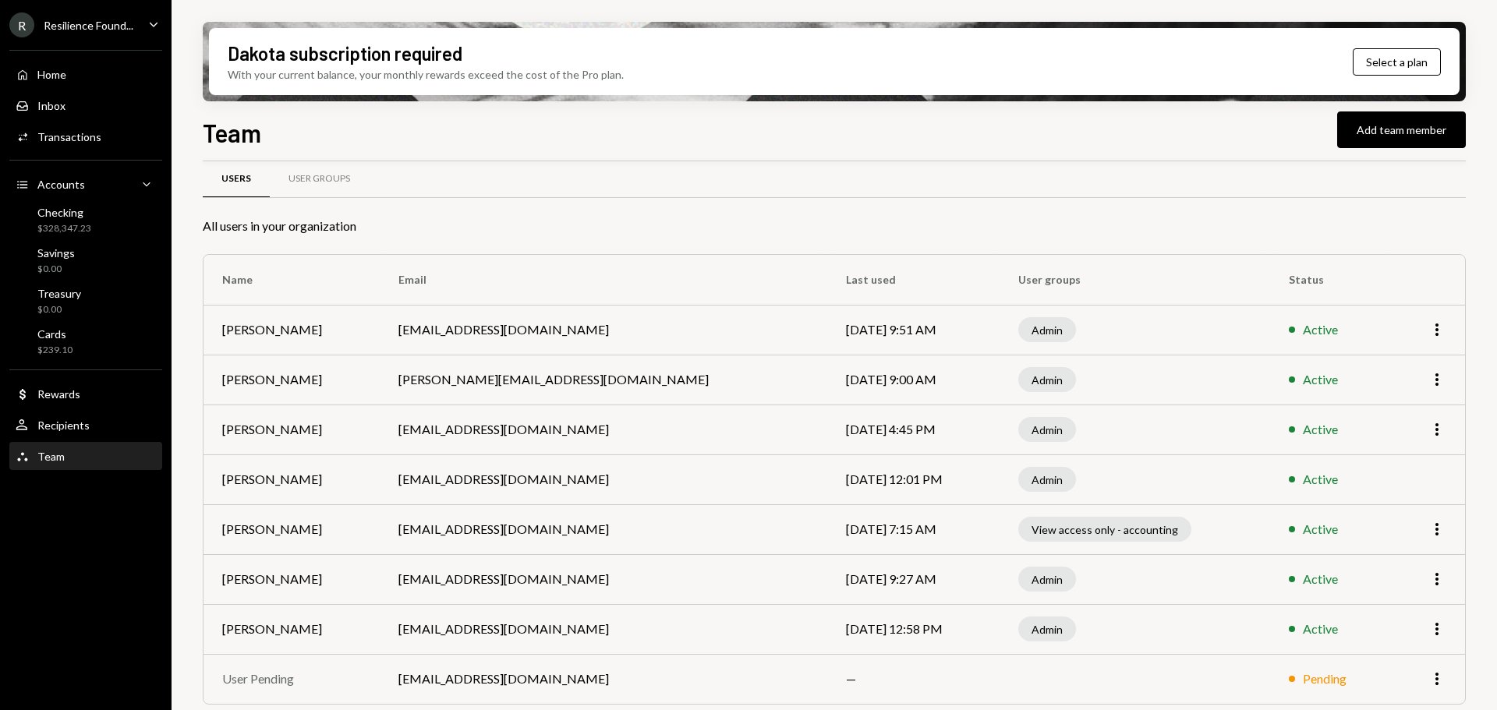
scroll to position [26, 0]
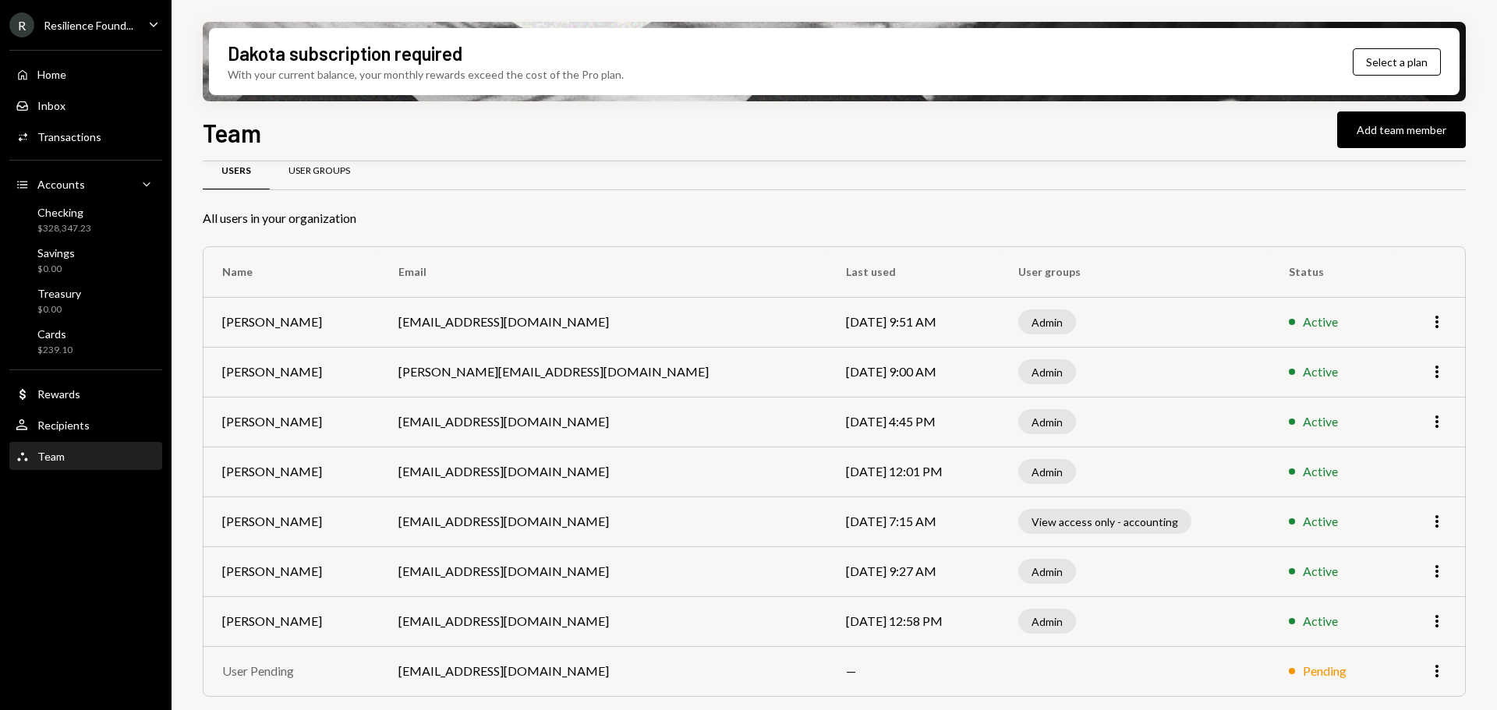
click at [320, 165] on div "User Groups" at bounding box center [319, 171] width 62 height 13
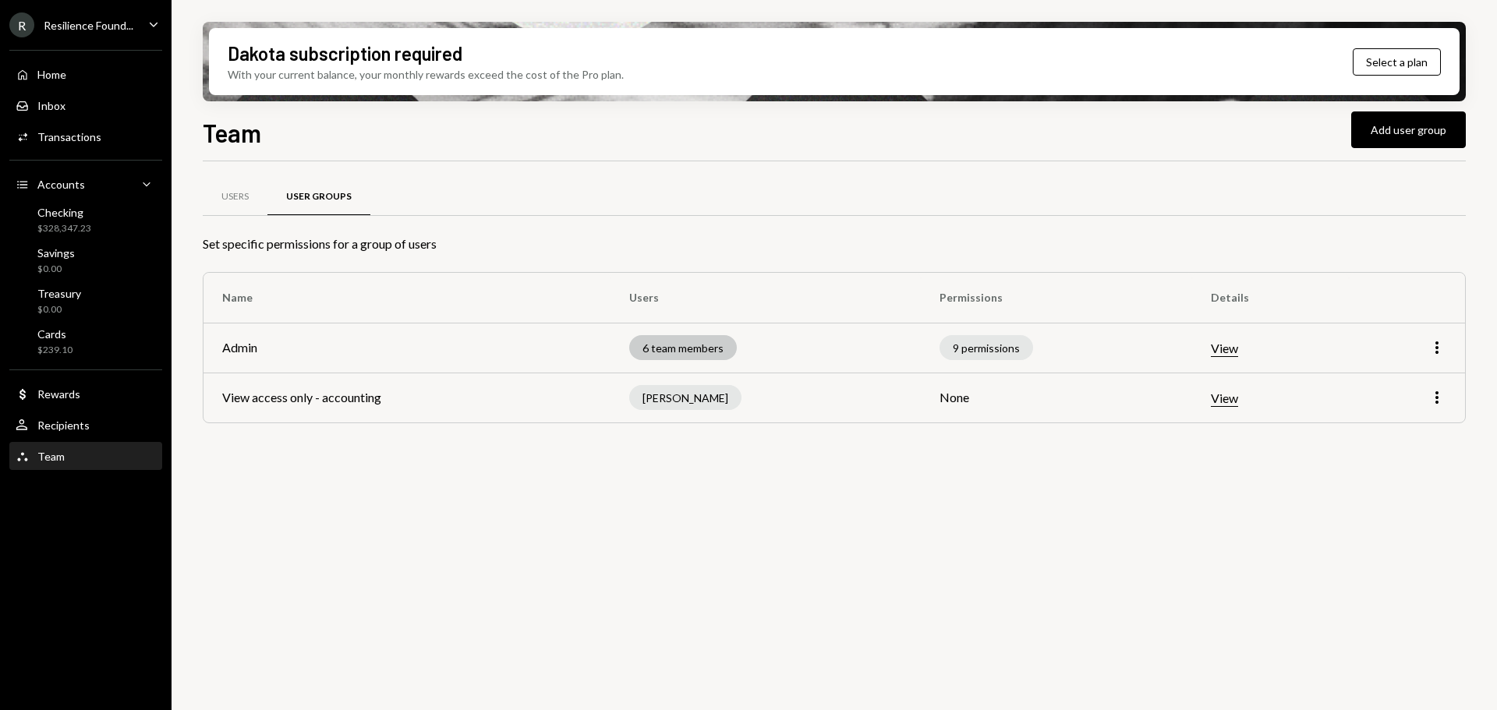
click at [685, 350] on div "6 team members" at bounding box center [683, 347] width 108 height 25
click at [234, 187] on div "Users" at bounding box center [235, 197] width 65 height 37
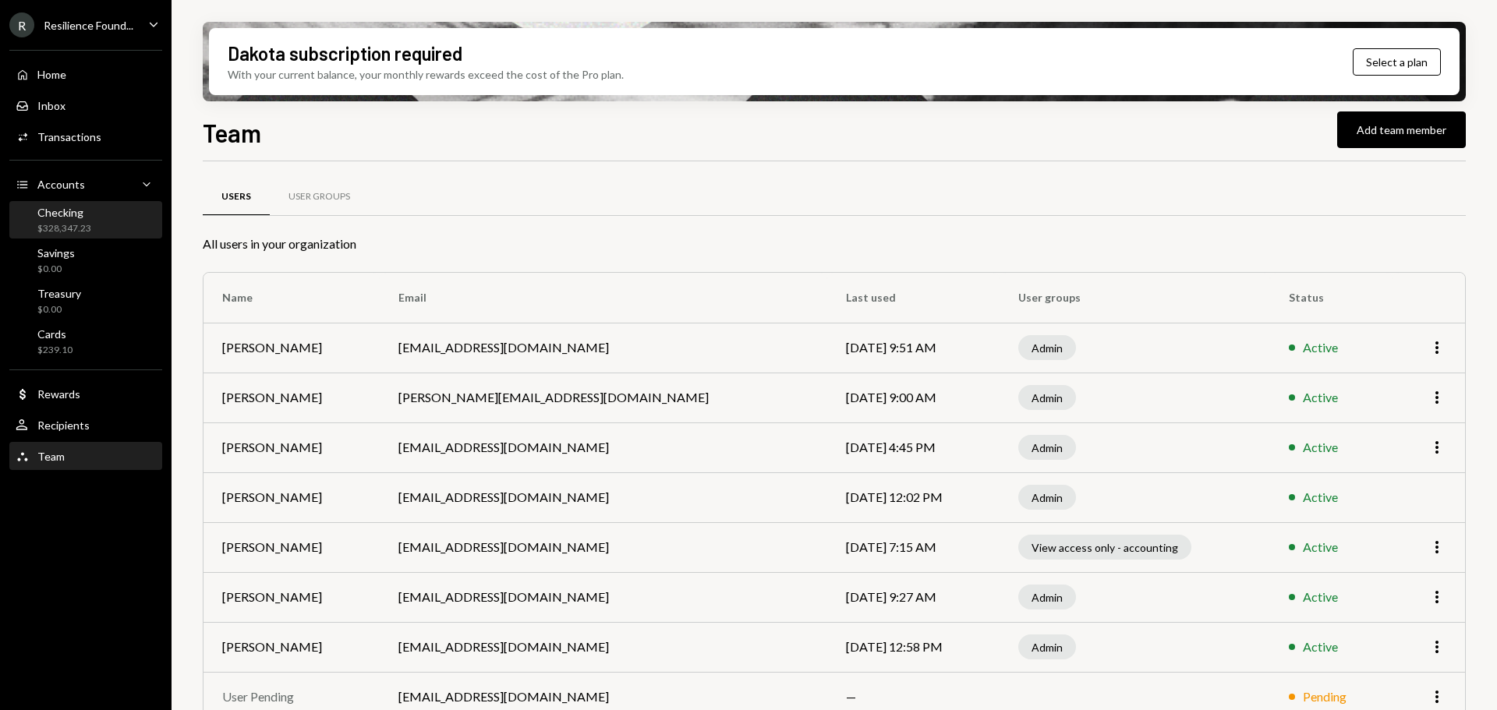
click at [79, 227] on div "$328,347.23" at bounding box center [64, 228] width 54 height 13
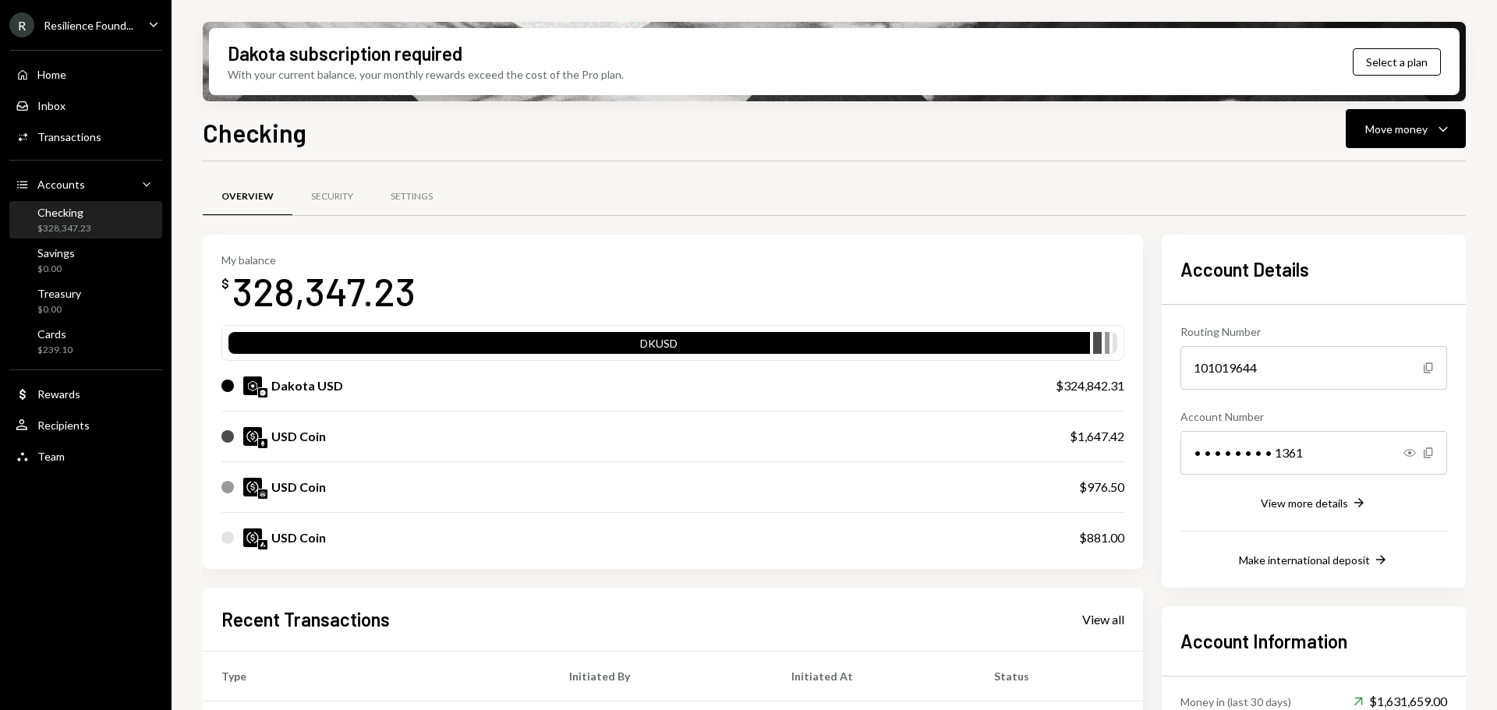
click at [87, 26] on div "Resilience Found..." at bounding box center [89, 25] width 90 height 13
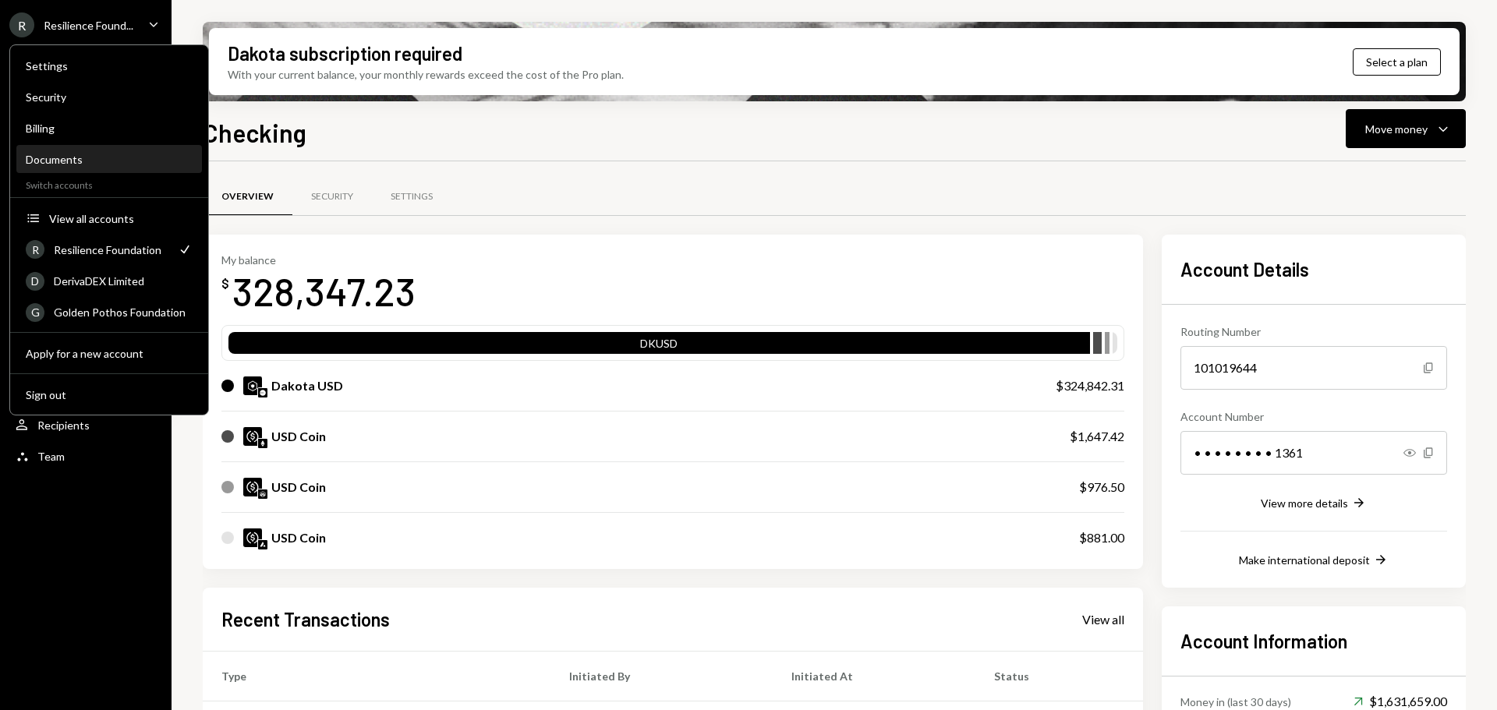
click at [69, 162] on div "Documents" at bounding box center [109, 159] width 167 height 13
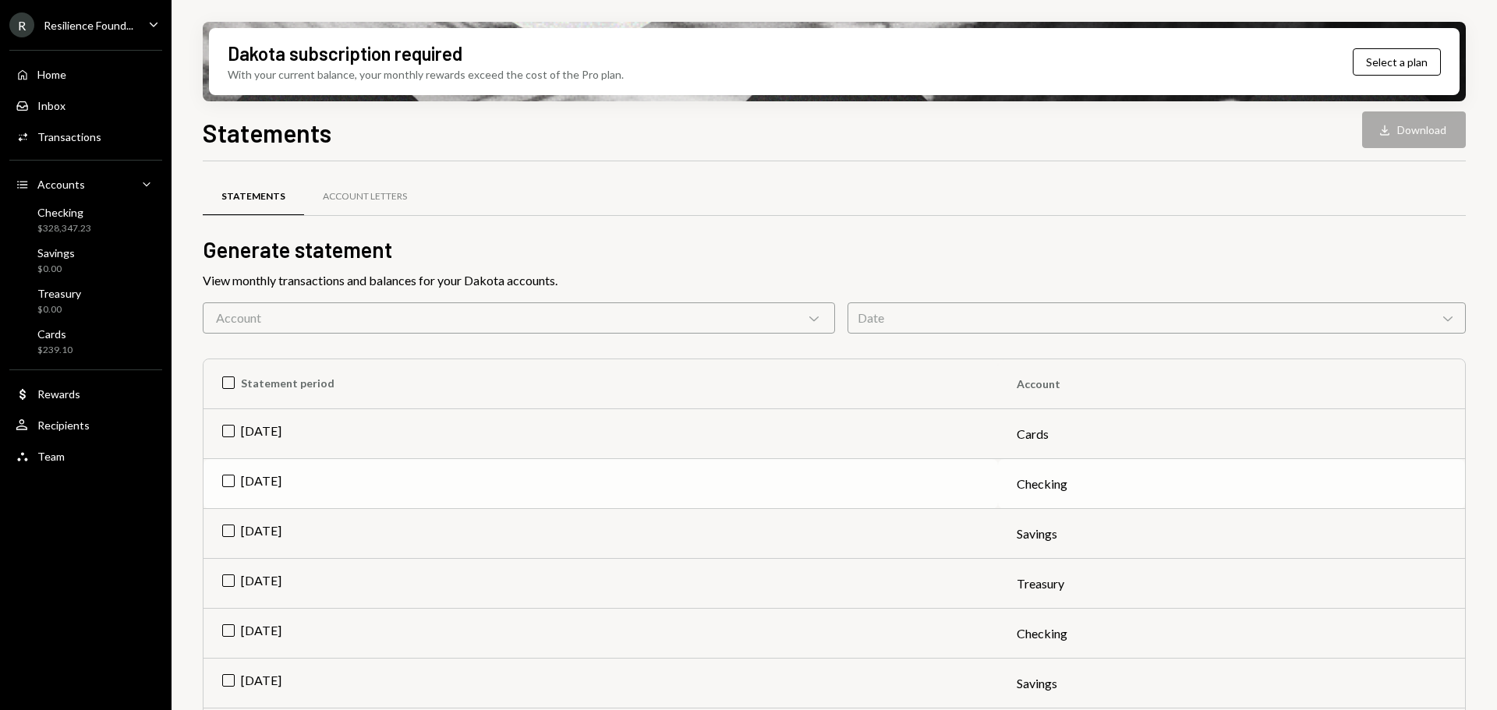
click at [223, 478] on td "Aug 2025" at bounding box center [600, 484] width 794 height 50
click at [363, 207] on div "Account Letters" at bounding box center [365, 197] width 122 height 37
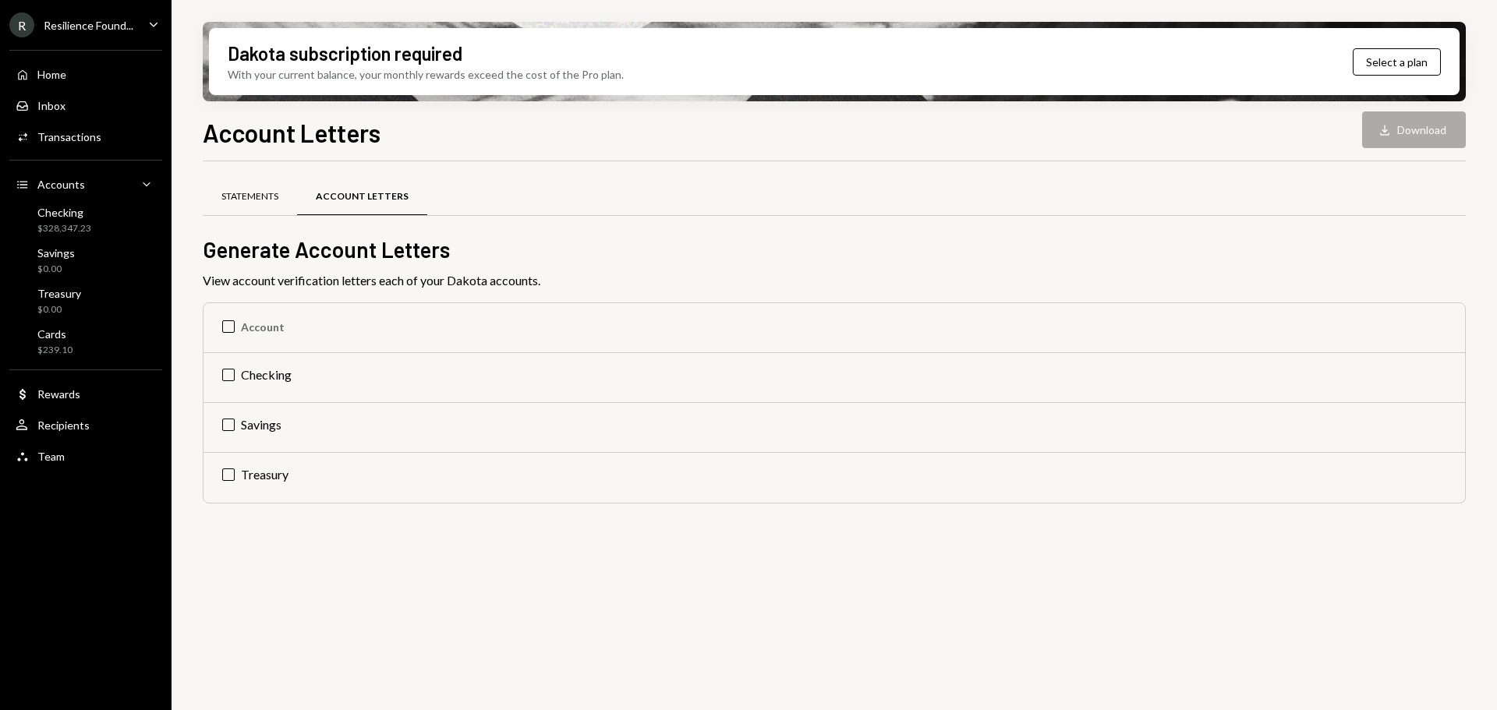
click at [259, 204] on div "Statements" at bounding box center [250, 197] width 94 height 37
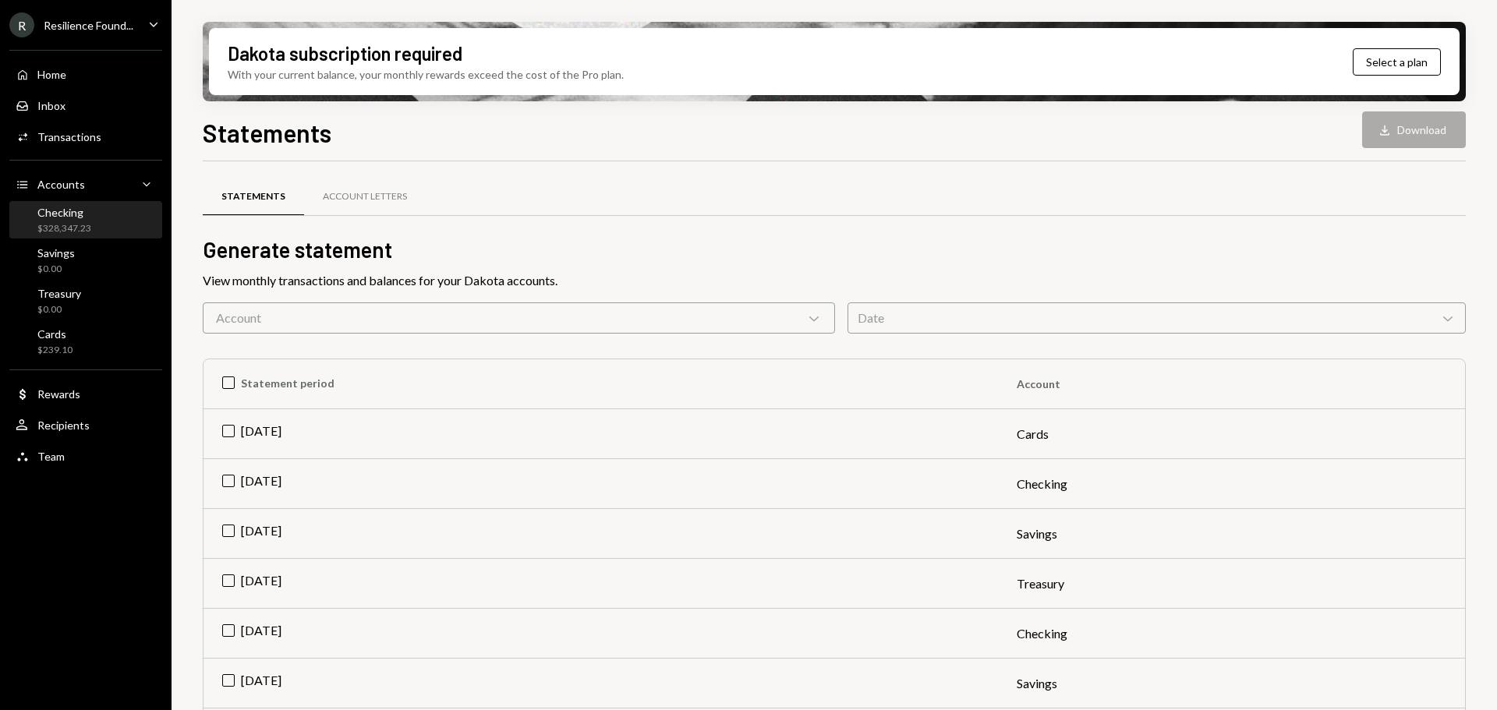
click at [73, 219] on div "Checking $328,347.23" at bounding box center [64, 221] width 54 height 30
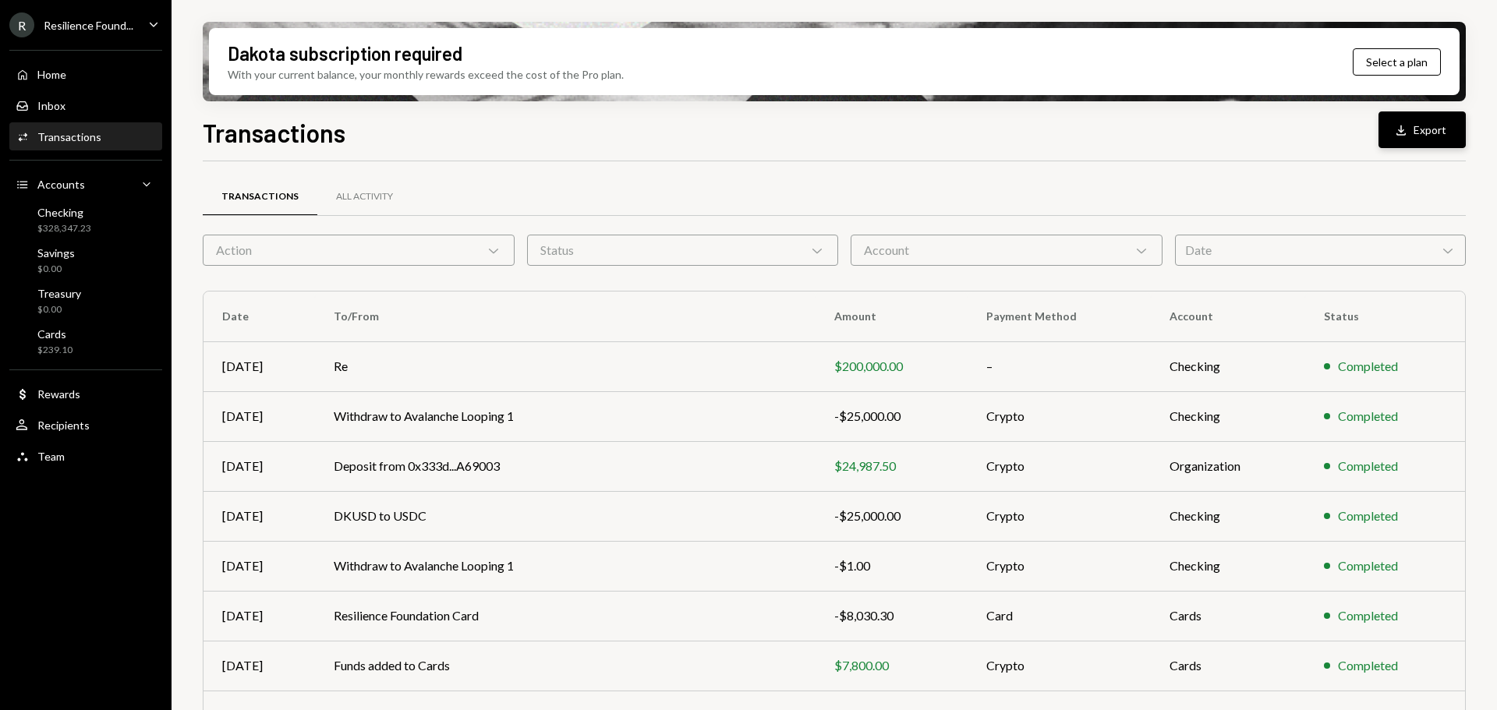
click at [1396, 138] on button "Download Export" at bounding box center [1421, 129] width 87 height 37
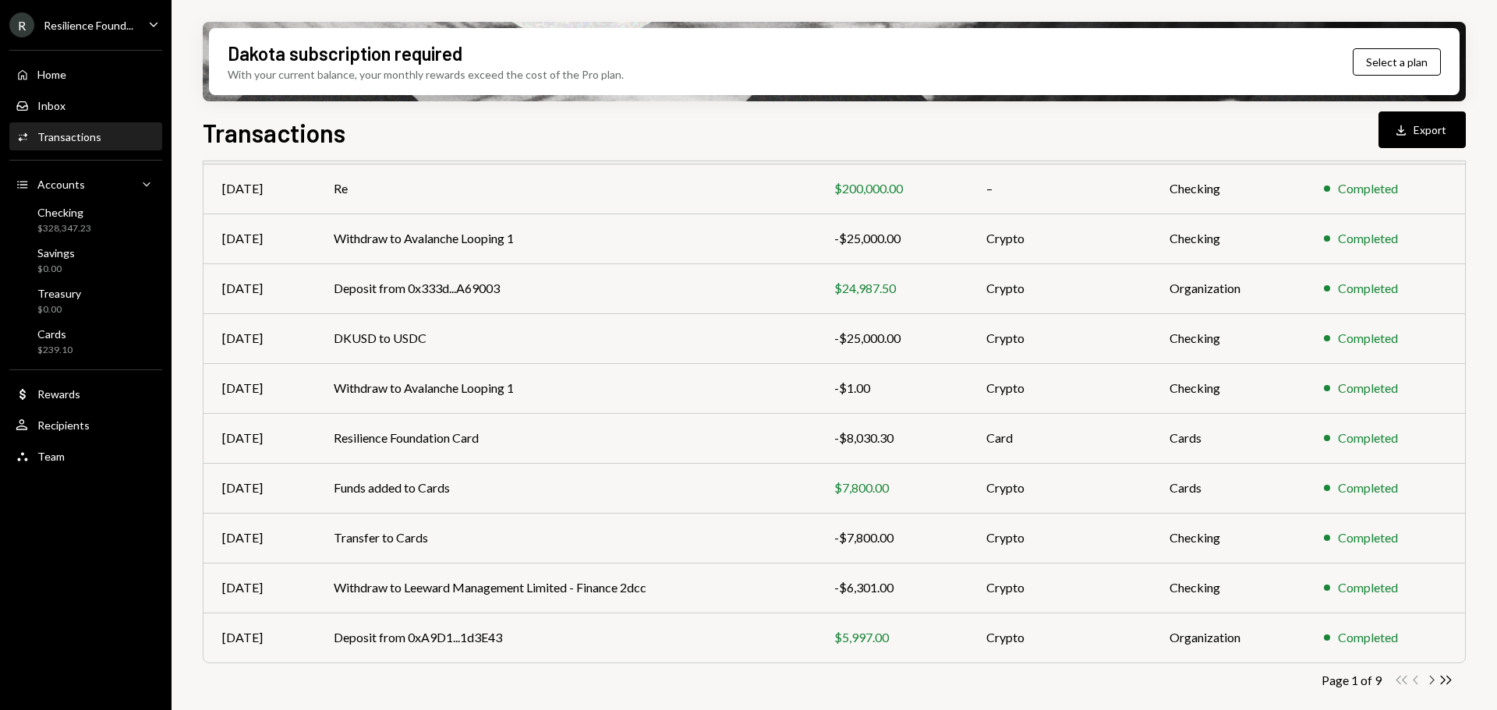
click at [1431, 681] on icon "Chevron Right" at bounding box center [1431, 680] width 15 height 15
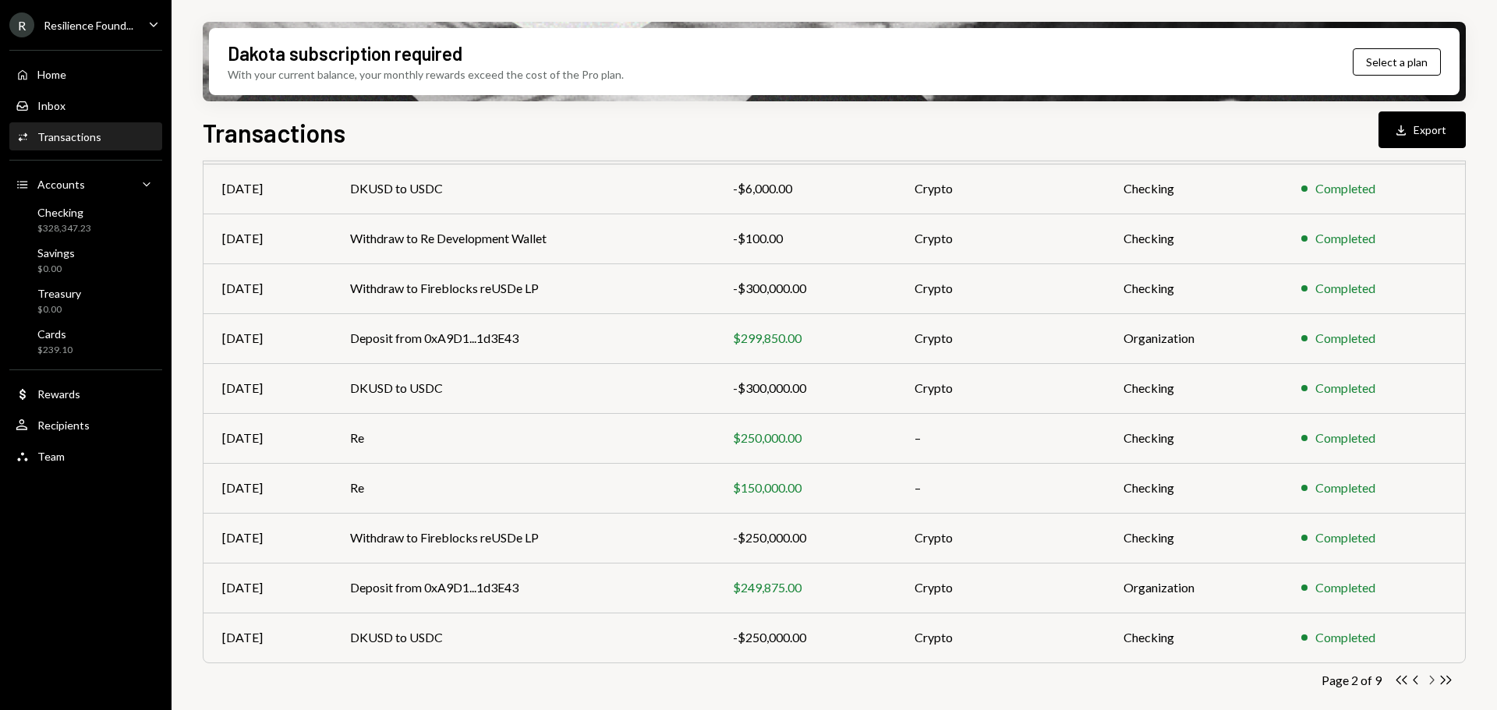
click at [1429, 682] on icon "Chevron Right" at bounding box center [1431, 680] width 15 height 15
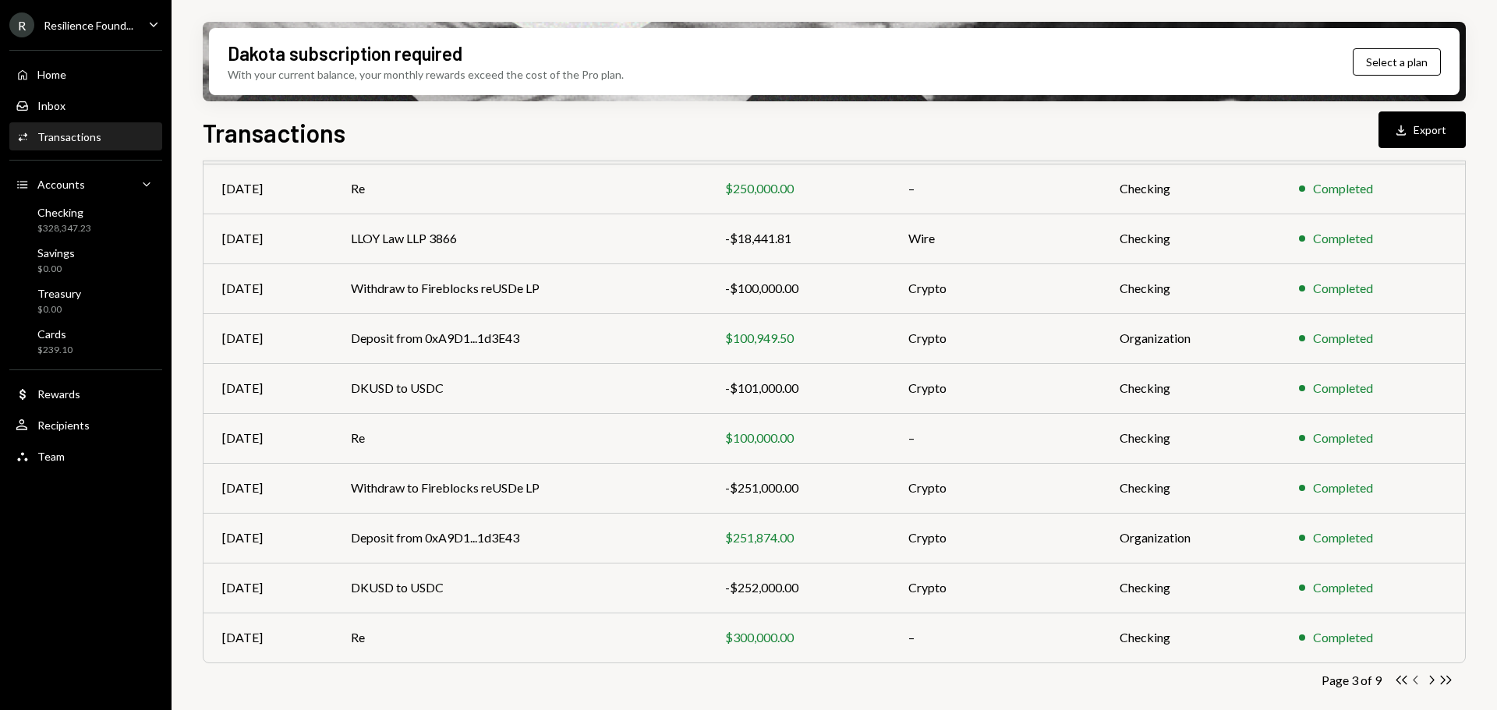
click at [1412, 678] on icon "Chevron Left" at bounding box center [1416, 680] width 15 height 15
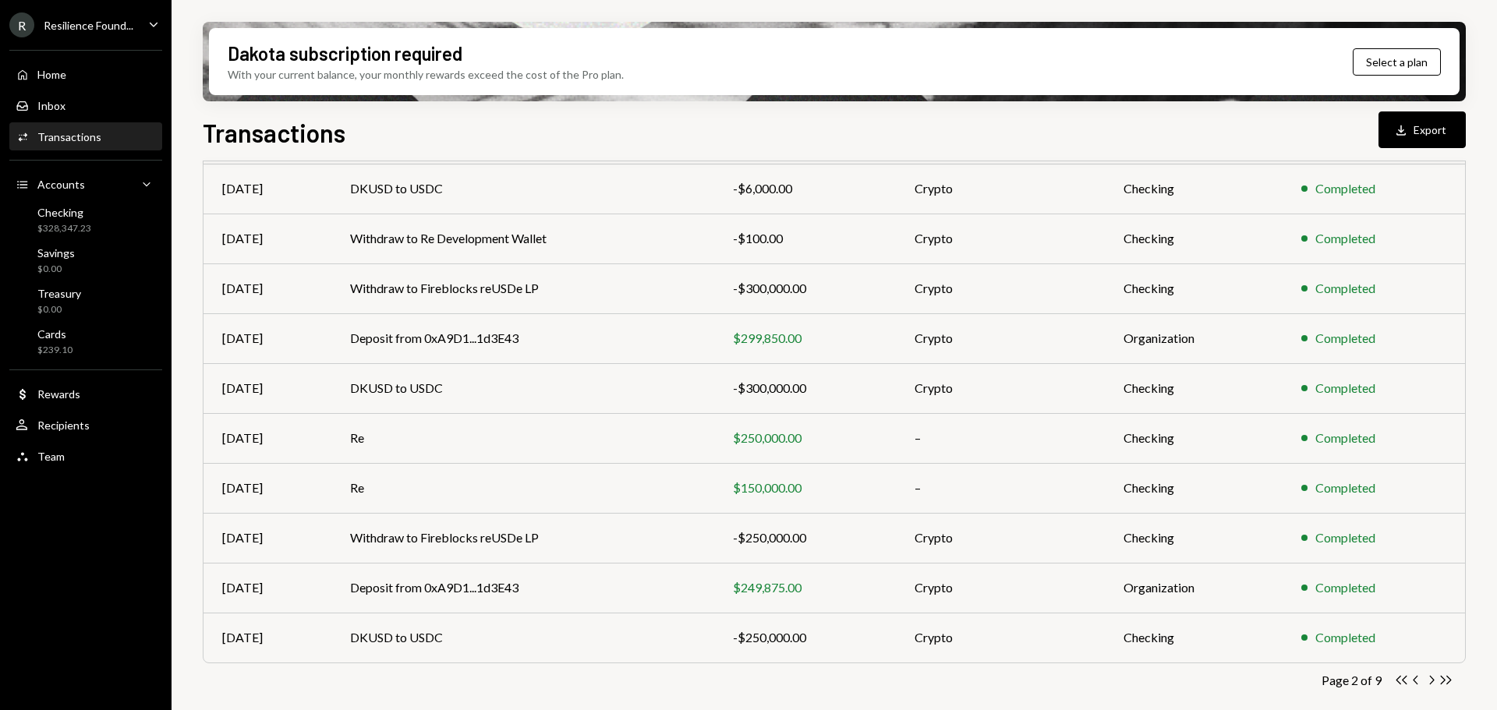
click at [1410, 678] on icon "Chevron Left" at bounding box center [1416, 680] width 15 height 15
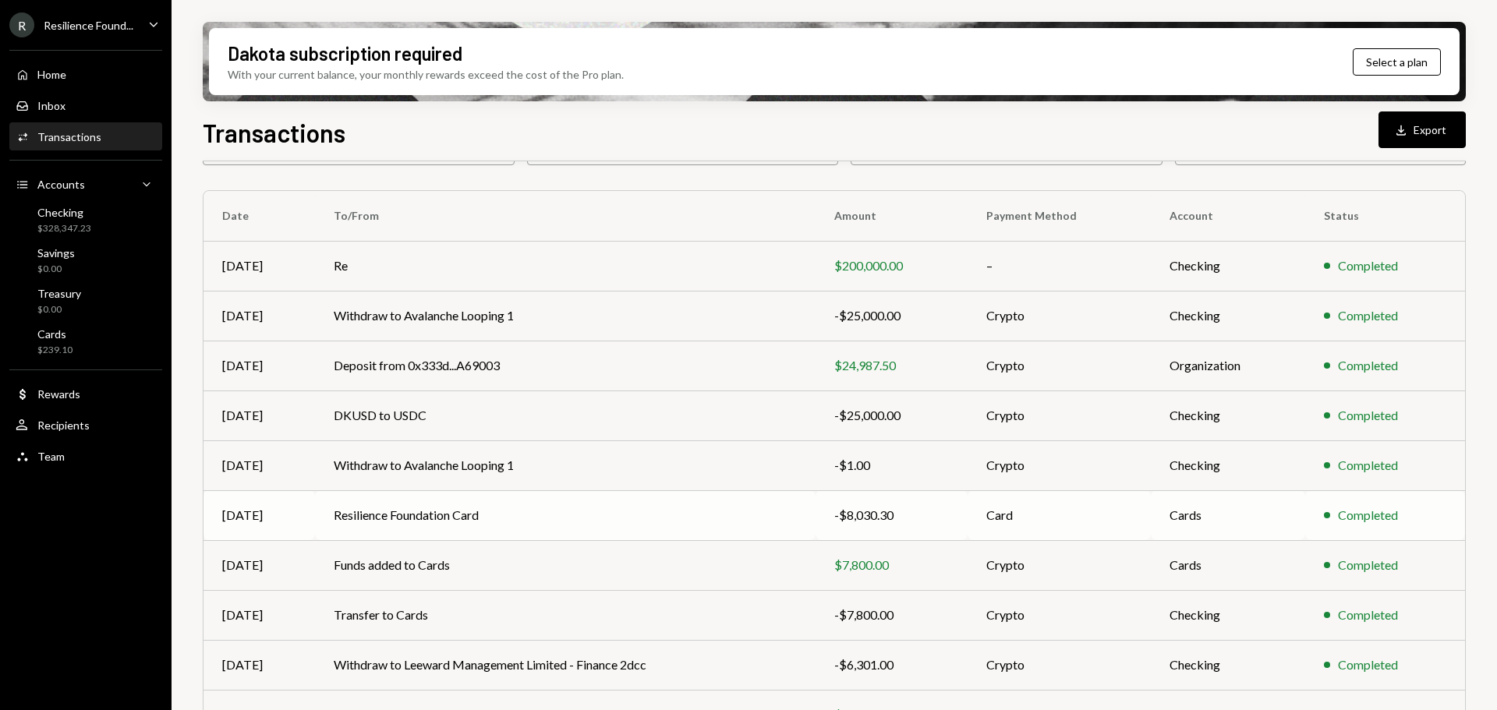
scroll to position [100, 0]
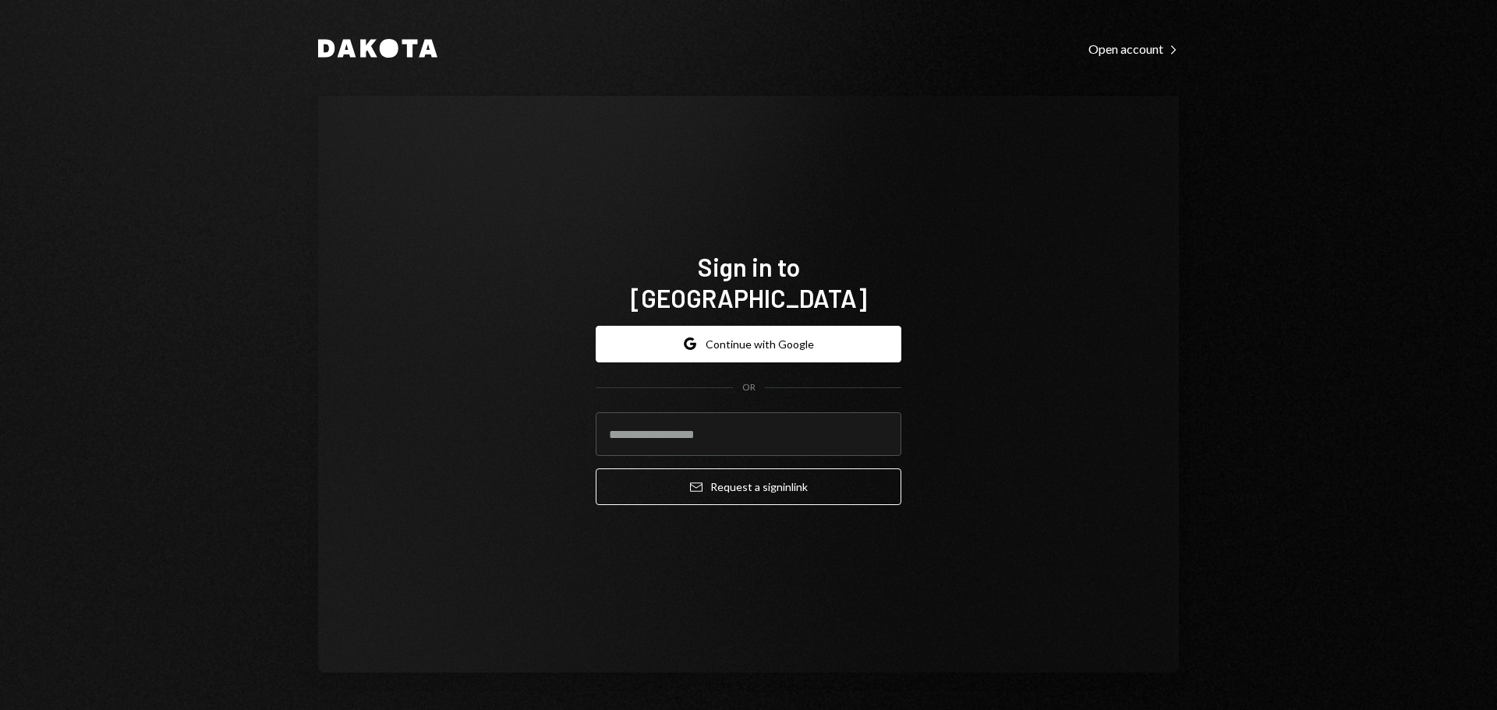
type input "**********"
